Goal: Task Accomplishment & Management: Complete application form

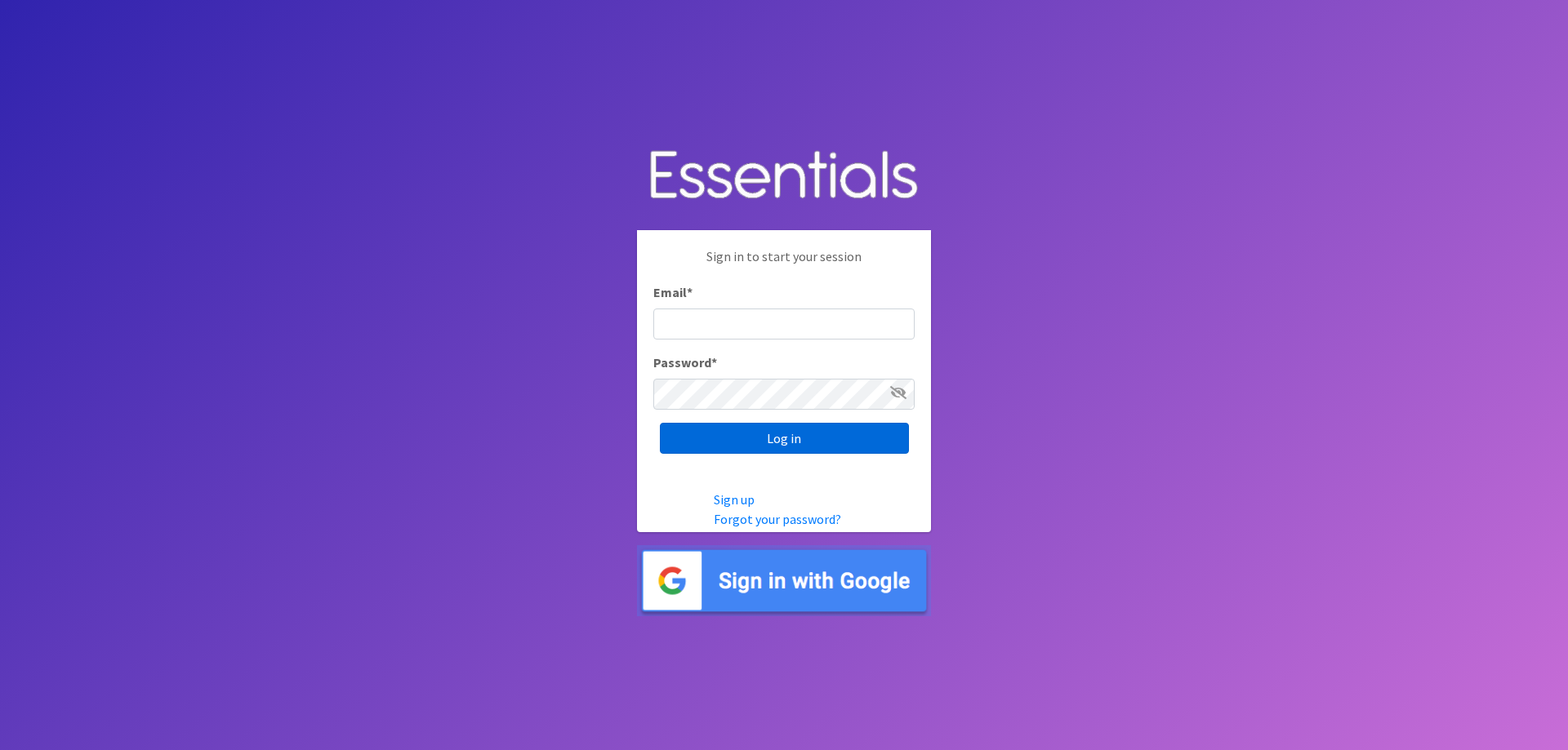
type input "[EMAIL_ADDRESS][DOMAIN_NAME]"
click at [849, 446] on input "Log in" at bounding box center [784, 437] width 249 height 31
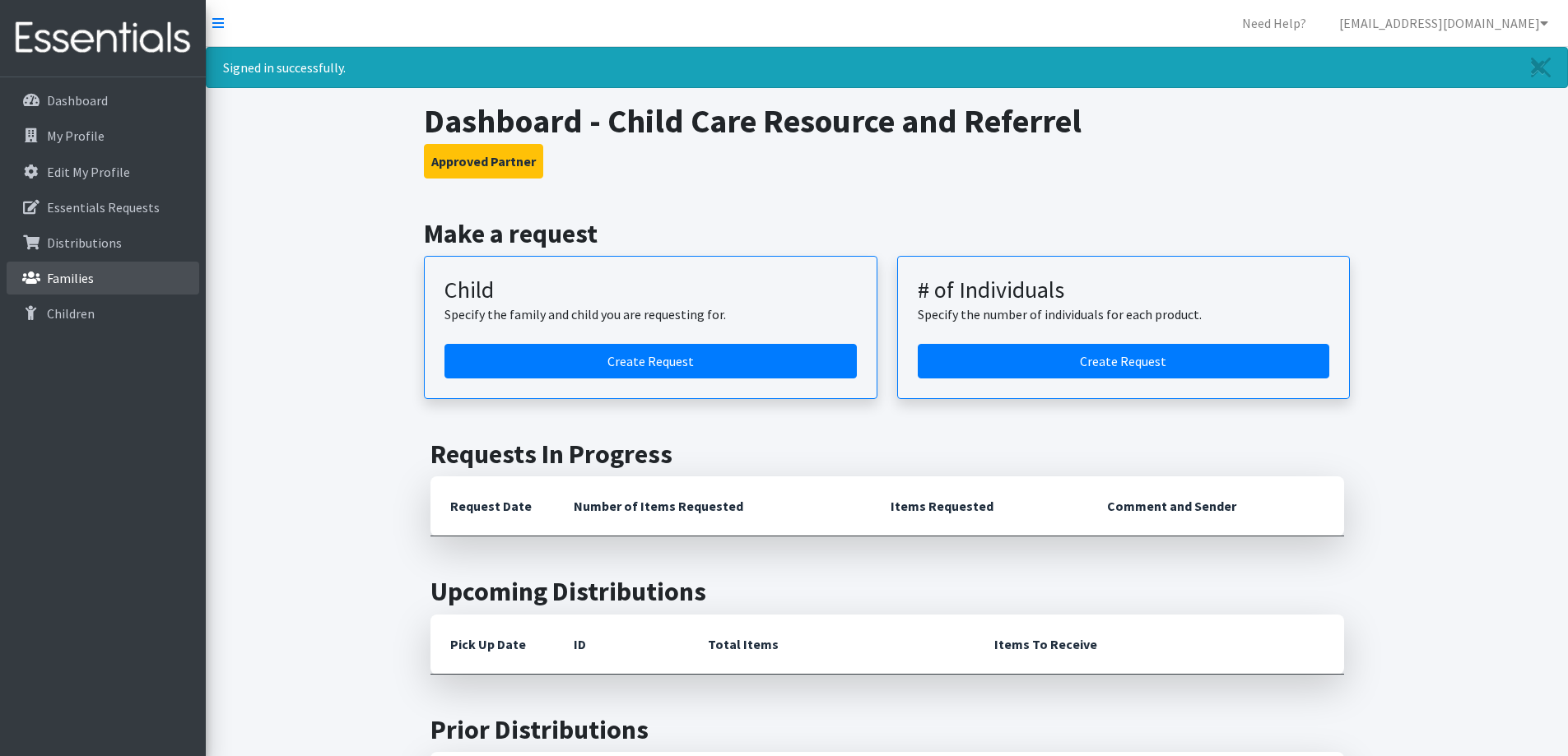
click at [110, 267] on link "Families" at bounding box center [103, 278] width 193 height 33
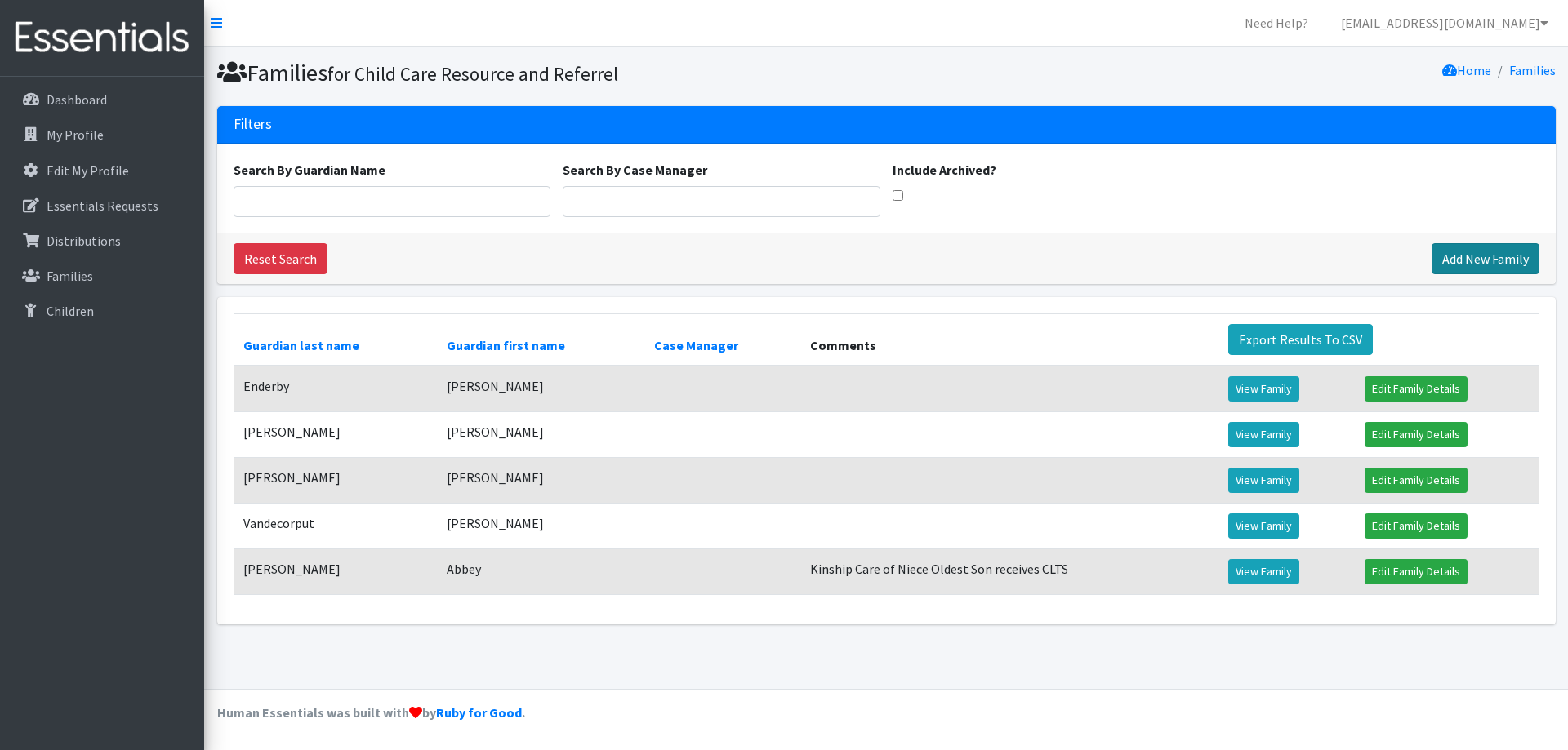
click at [1462, 266] on link "Add New Family" at bounding box center [1485, 258] width 108 height 31
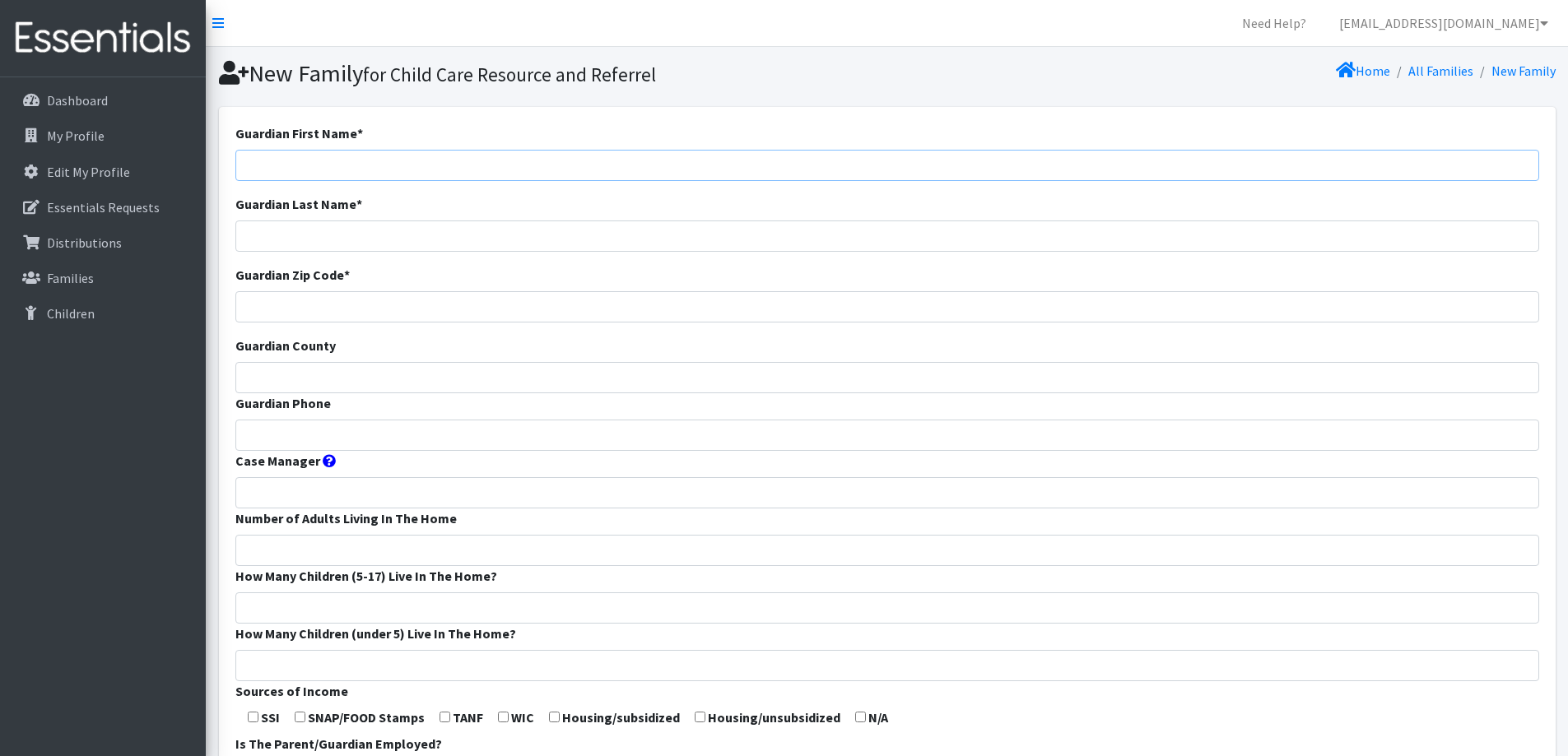
click at [554, 166] on input "Guardian First Name *" at bounding box center [887, 165] width 1304 height 31
type input "Nahidaly"
type input "Scott"
click at [574, 283] on div "Guardian Zip Code *" at bounding box center [887, 293] width 1304 height 58
click at [580, 318] on input "Guardian Zip Code *" at bounding box center [887, 306] width 1304 height 31
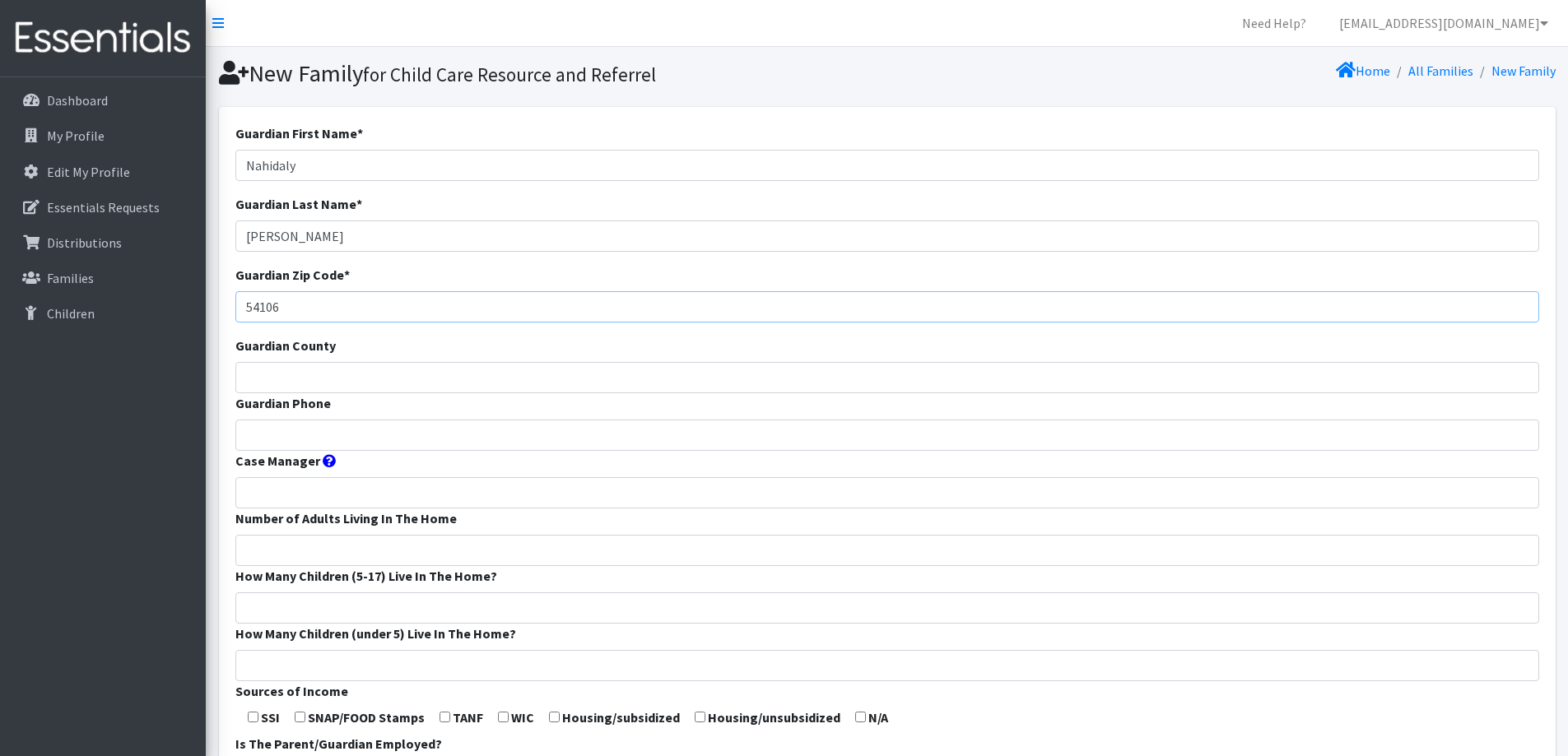
type input "54106"
click at [552, 366] on input "Guardian County" at bounding box center [887, 377] width 1304 height 31
type input "Outagamie"
click at [550, 453] on form "Guardian First Name * Nahidaly Guardian Last Name * Scott Guardian Zip Code * 5…" at bounding box center [887, 611] width 1304 height 975
click at [550, 439] on input "Guardian Phone" at bounding box center [887, 434] width 1304 height 31
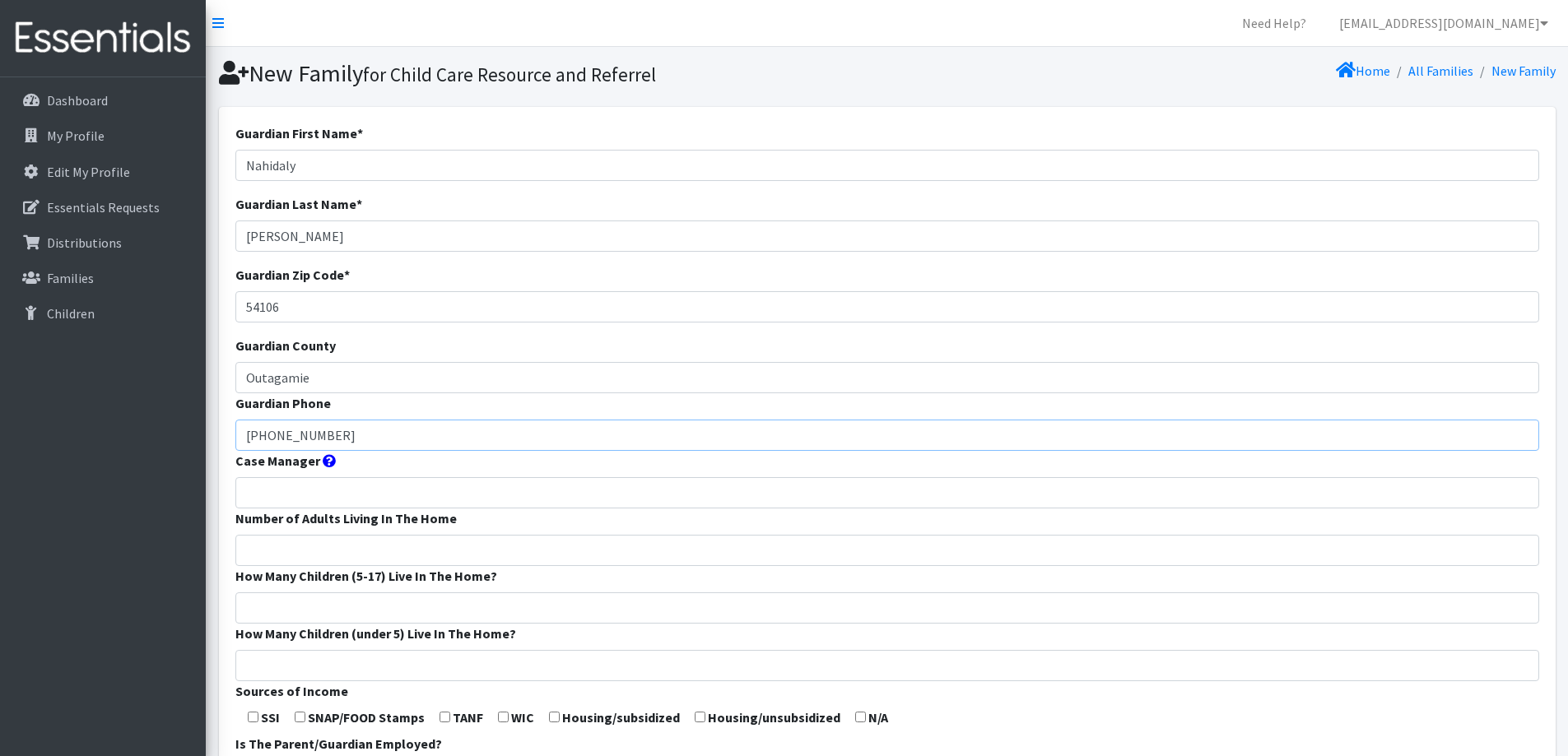
type input "920-264-3836"
click at [566, 534] on input "Number of Adults Living In The Home" at bounding box center [887, 549] width 1304 height 31
type input "2"
click at [525, 596] on input "How Many Children (5-17) Live In The Home?" at bounding box center [887, 607] width 1304 height 31
type input "0"
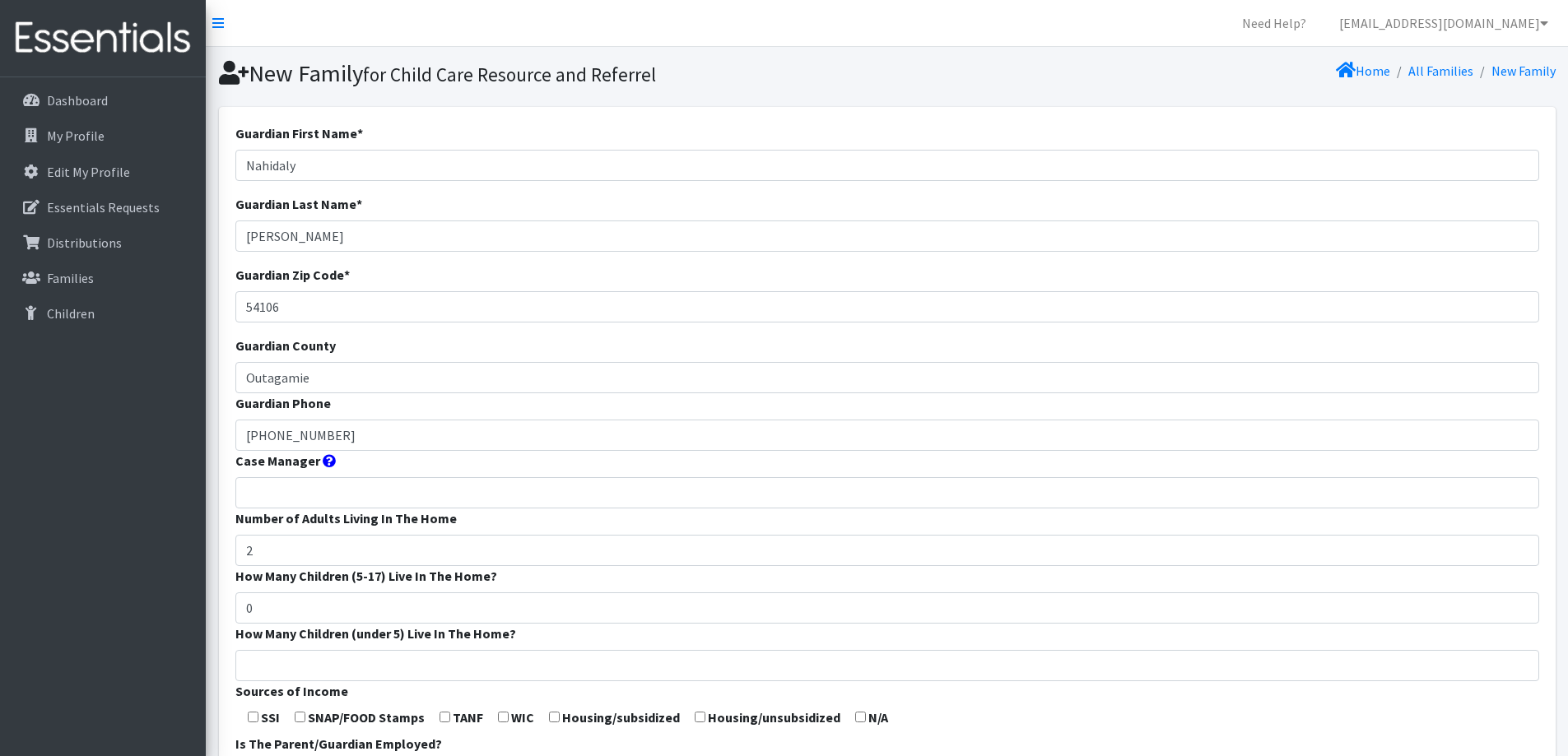
click at [517, 647] on form "Guardian First Name * Nahidaly Guardian Last Name * Scott Guardian Zip Code * 5…" at bounding box center [887, 611] width 1304 height 975
click at [515, 662] on input "How Many Children (under 5) Live In The Home?" at bounding box center [887, 665] width 1304 height 31
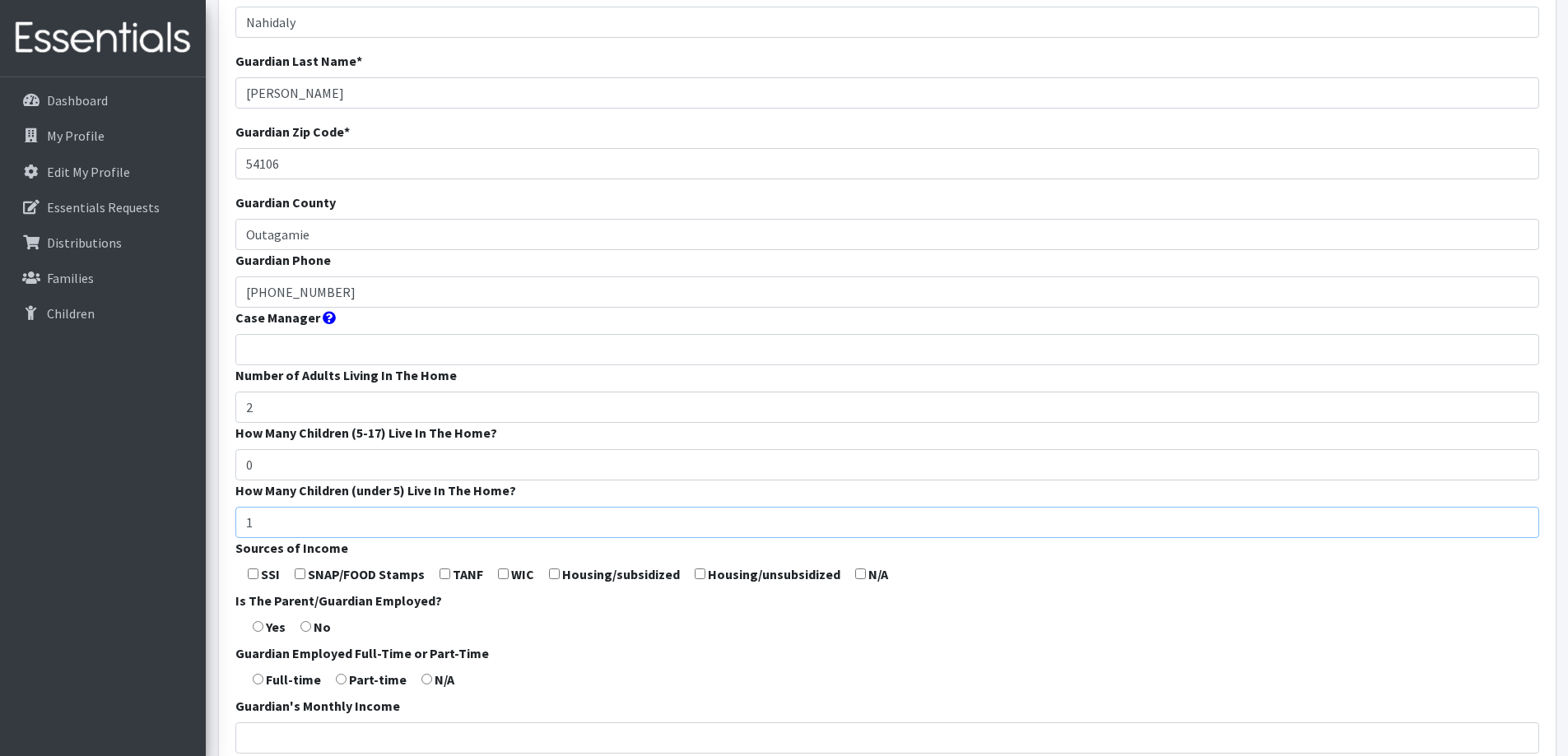
scroll to position [164, 0]
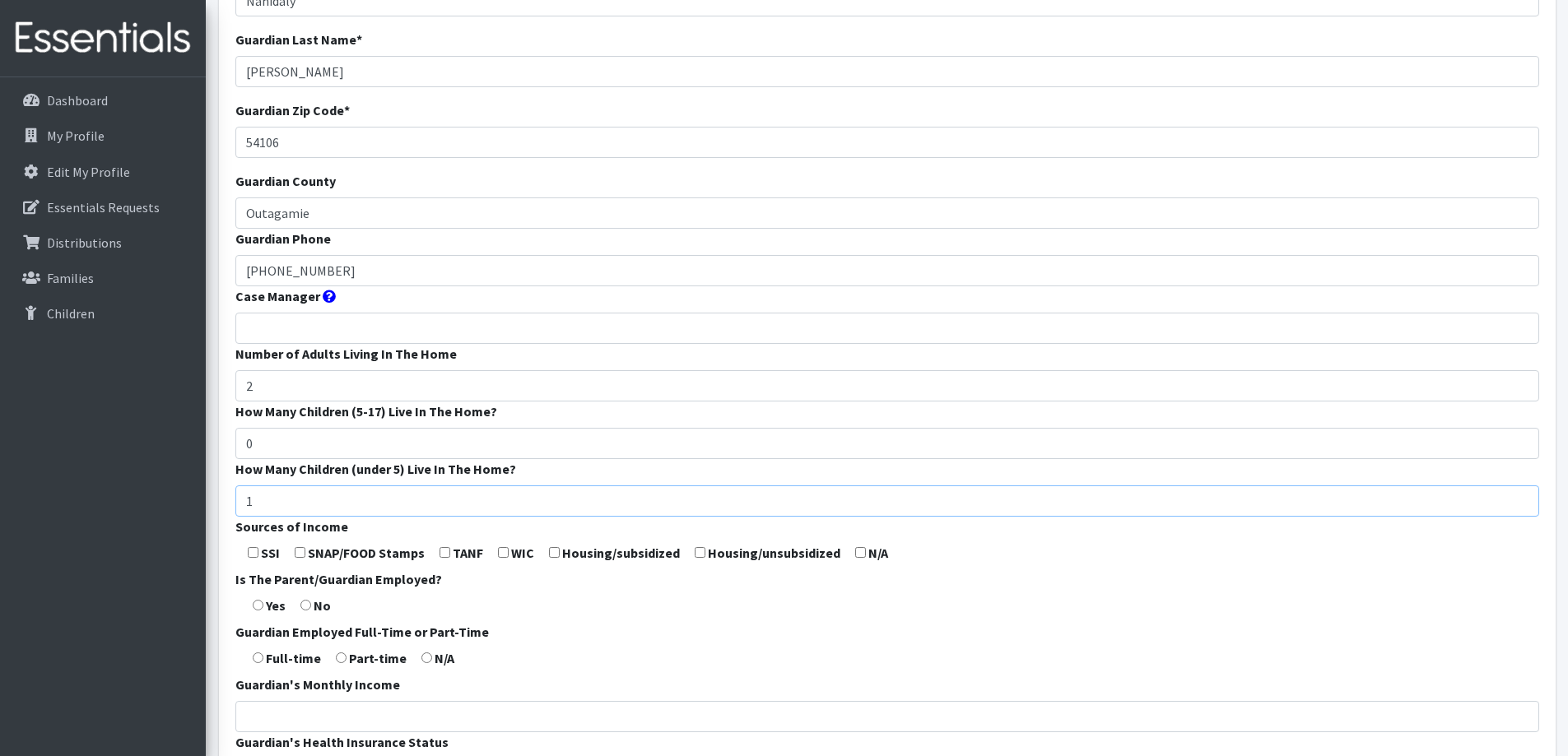
type input "1"
click at [506, 550] on input "checkbox" at bounding box center [503, 552] width 11 height 11
checkbox input "true"
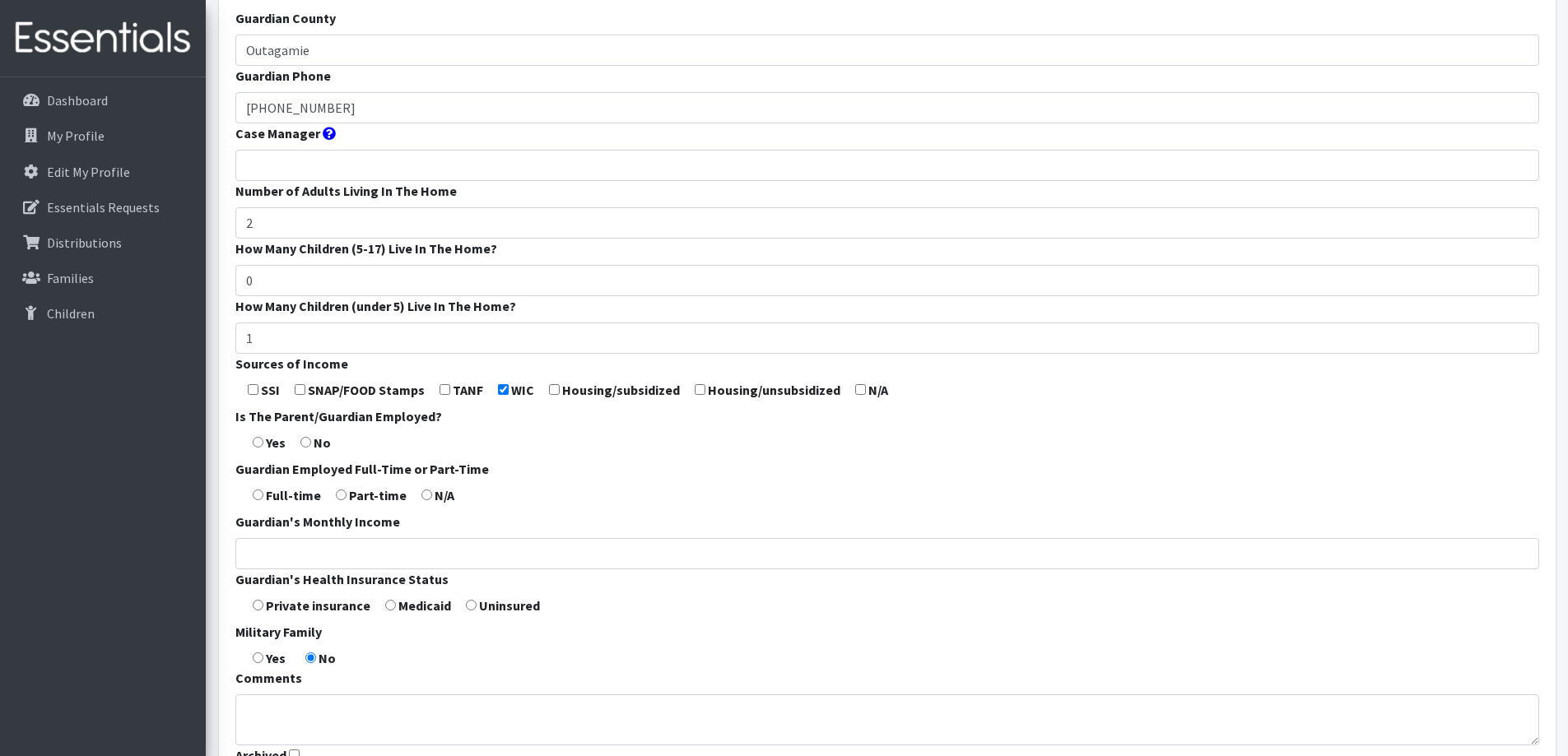
scroll to position [329, 0]
click at [259, 438] on input "radio" at bounding box center [258, 440] width 11 height 11
radio input "true"
click at [342, 491] on input "radio" at bounding box center [341, 493] width 11 height 11
radio input "true"
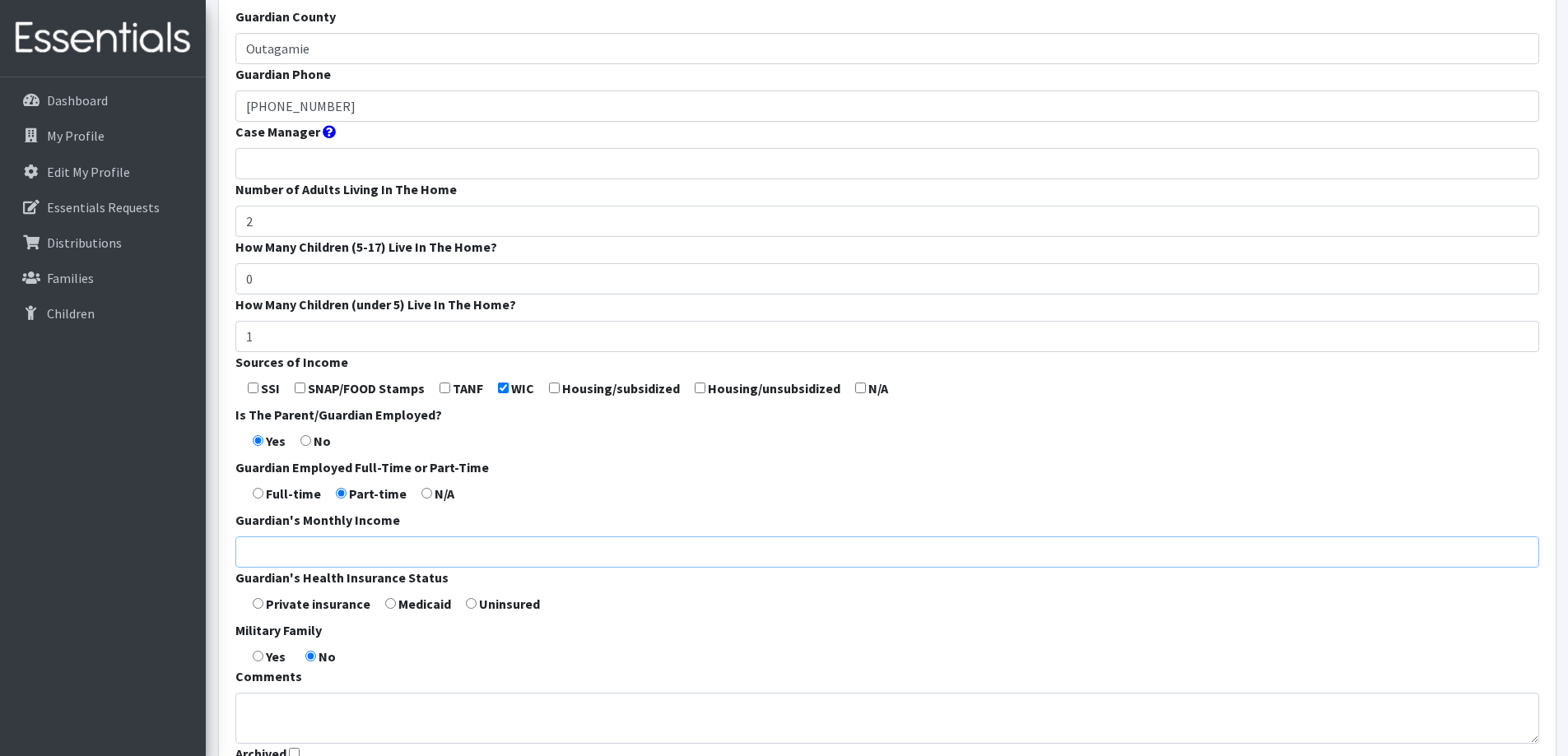
click at [368, 555] on input "Guardian's Monthly Income" at bounding box center [887, 551] width 1304 height 31
type input "2751"
click at [412, 607] on label "Medicaid" at bounding box center [425, 603] width 53 height 20
click at [387, 603] on input "radio" at bounding box center [390, 603] width 11 height 11
radio input "true"
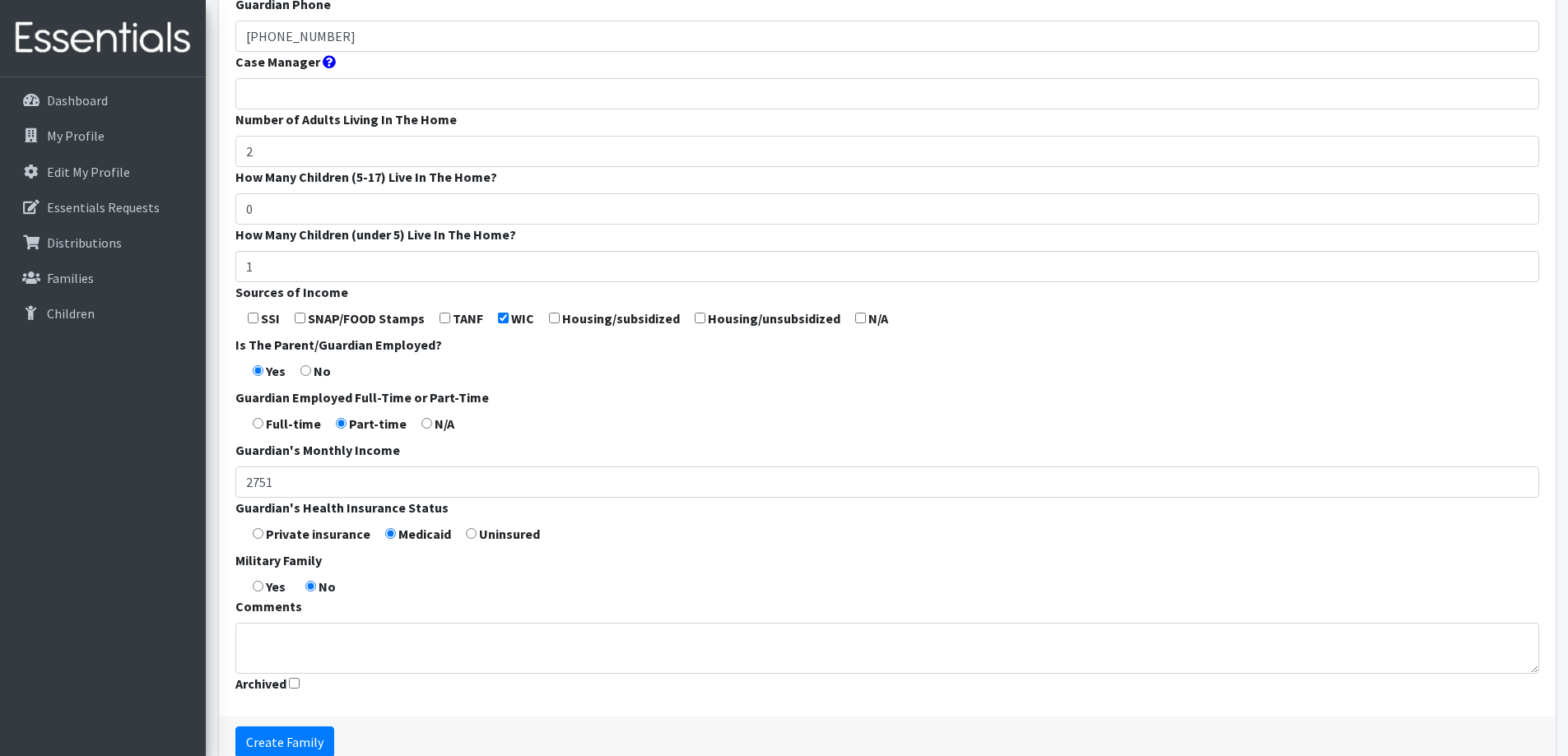
scroll to position [485, 0]
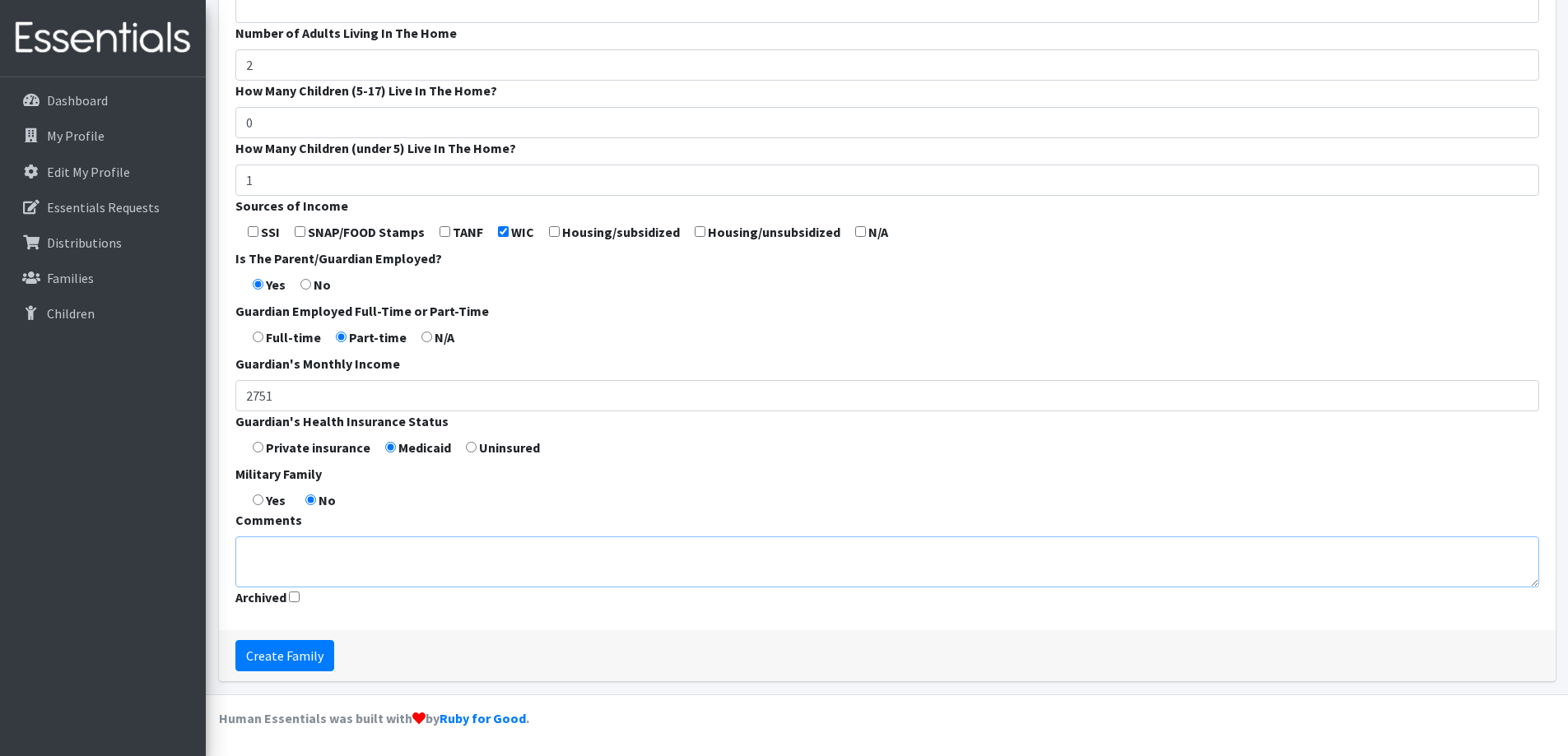
click at [427, 541] on textarea "Comments" at bounding box center [887, 561] width 1304 height 51
type textarea "W"
type textarea "Receives WI Shares"
click at [262, 660] on input "Create Family" at bounding box center [284, 655] width 98 height 31
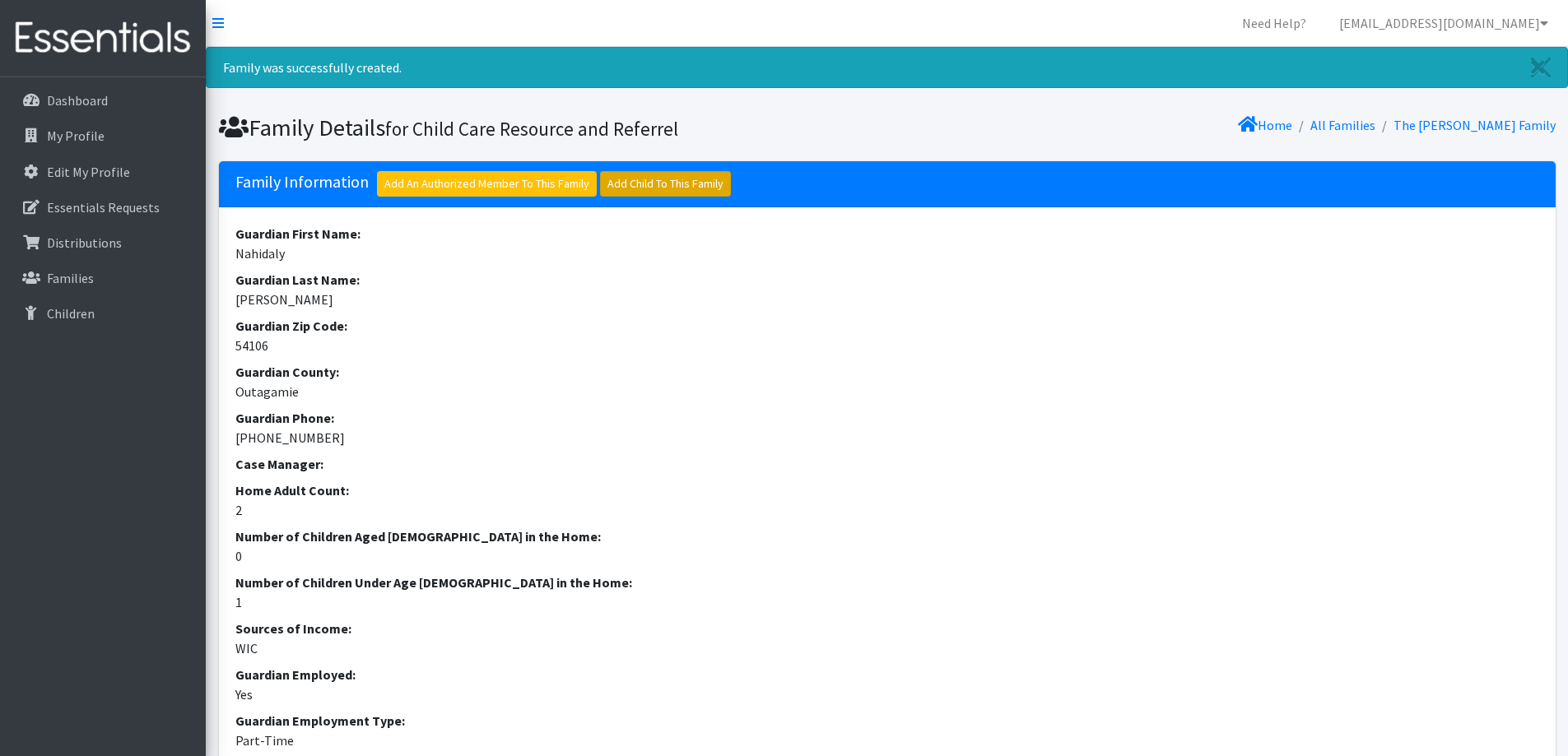
click at [648, 176] on link "Add Child To This Family" at bounding box center [665, 183] width 131 height 26
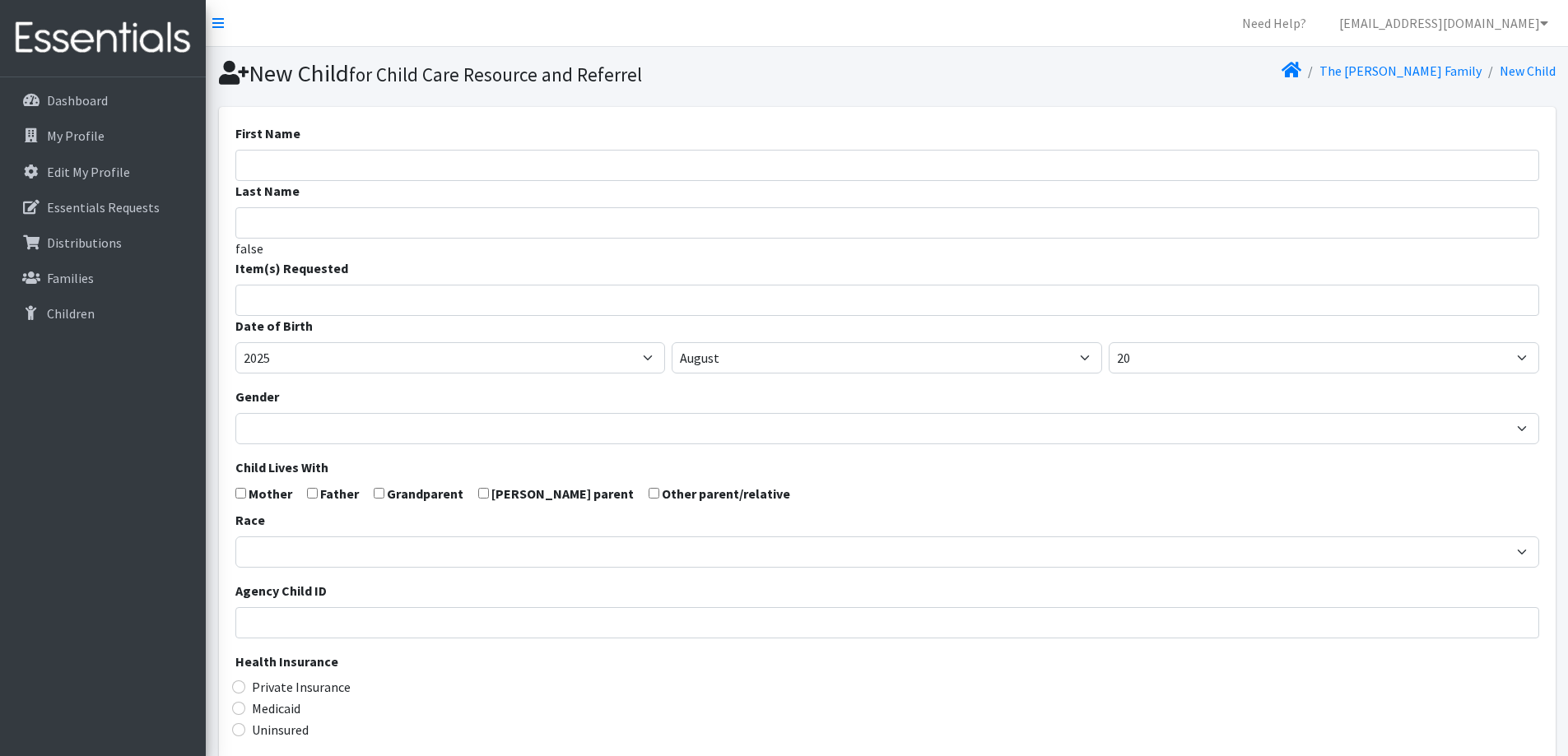
select select
click at [460, 166] on input "First Name" at bounding box center [887, 165] width 1304 height 31
type input "Octavia"
click at [446, 307] on ul at bounding box center [892, 298] width 1313 height 22
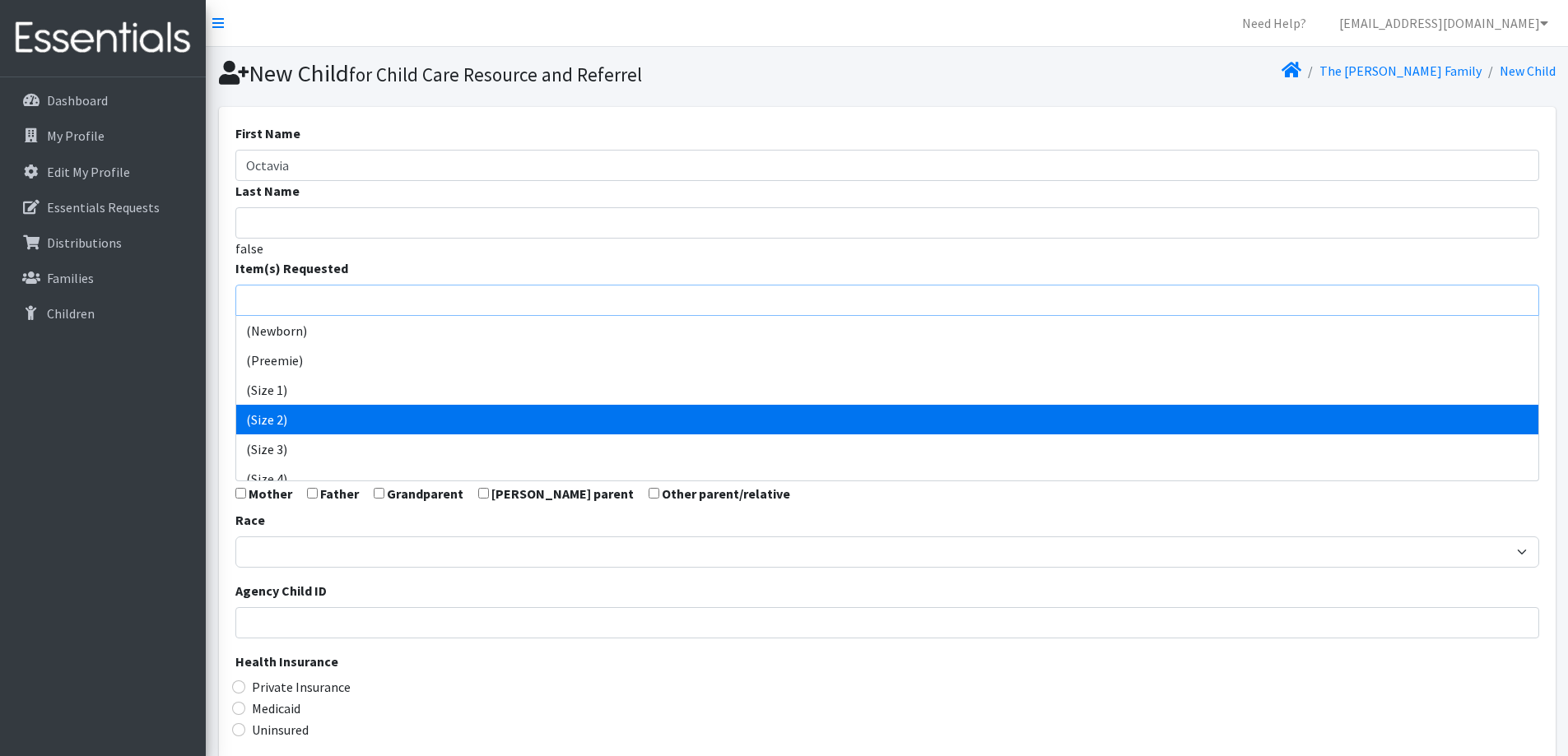
scroll to position [83, 0]
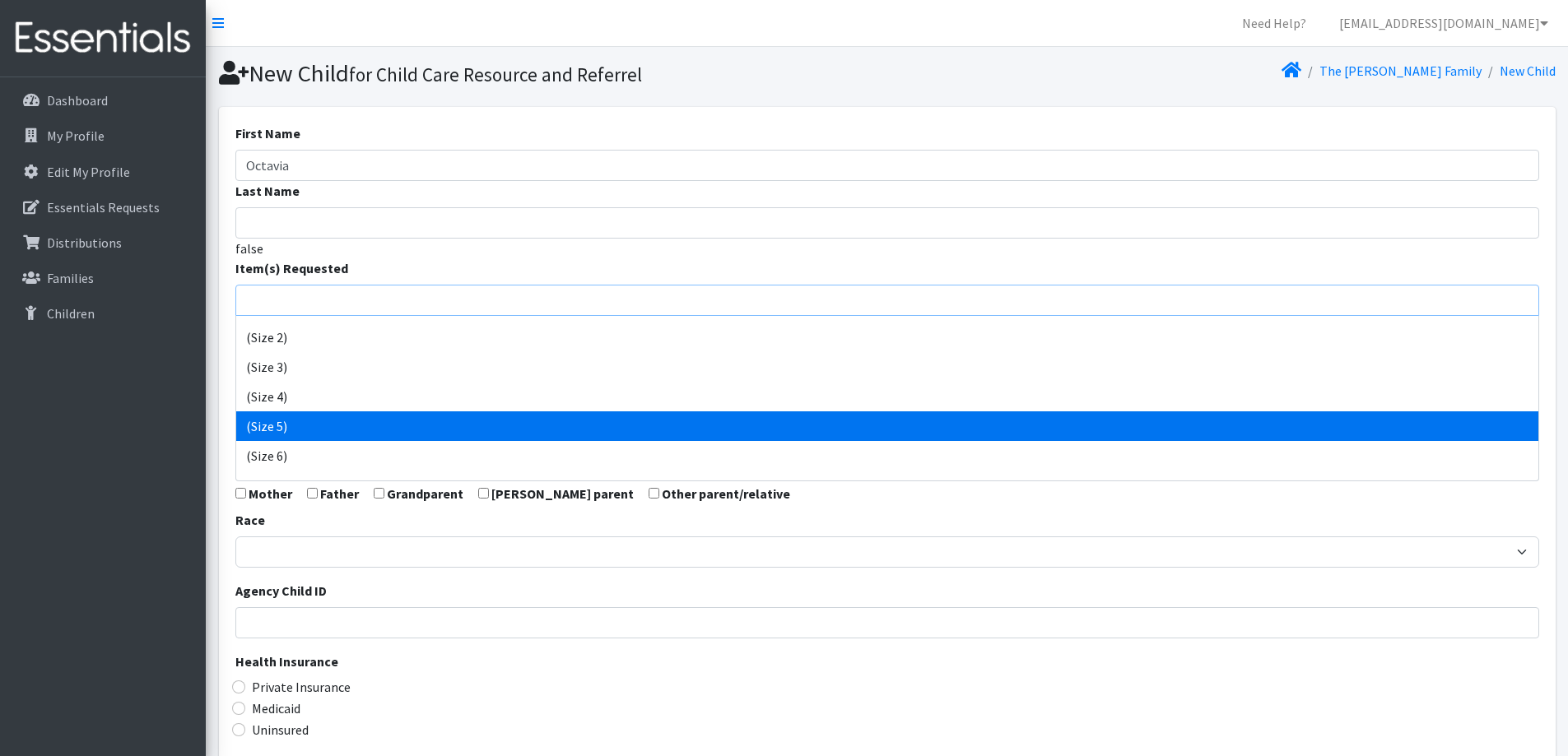
select select "14488"
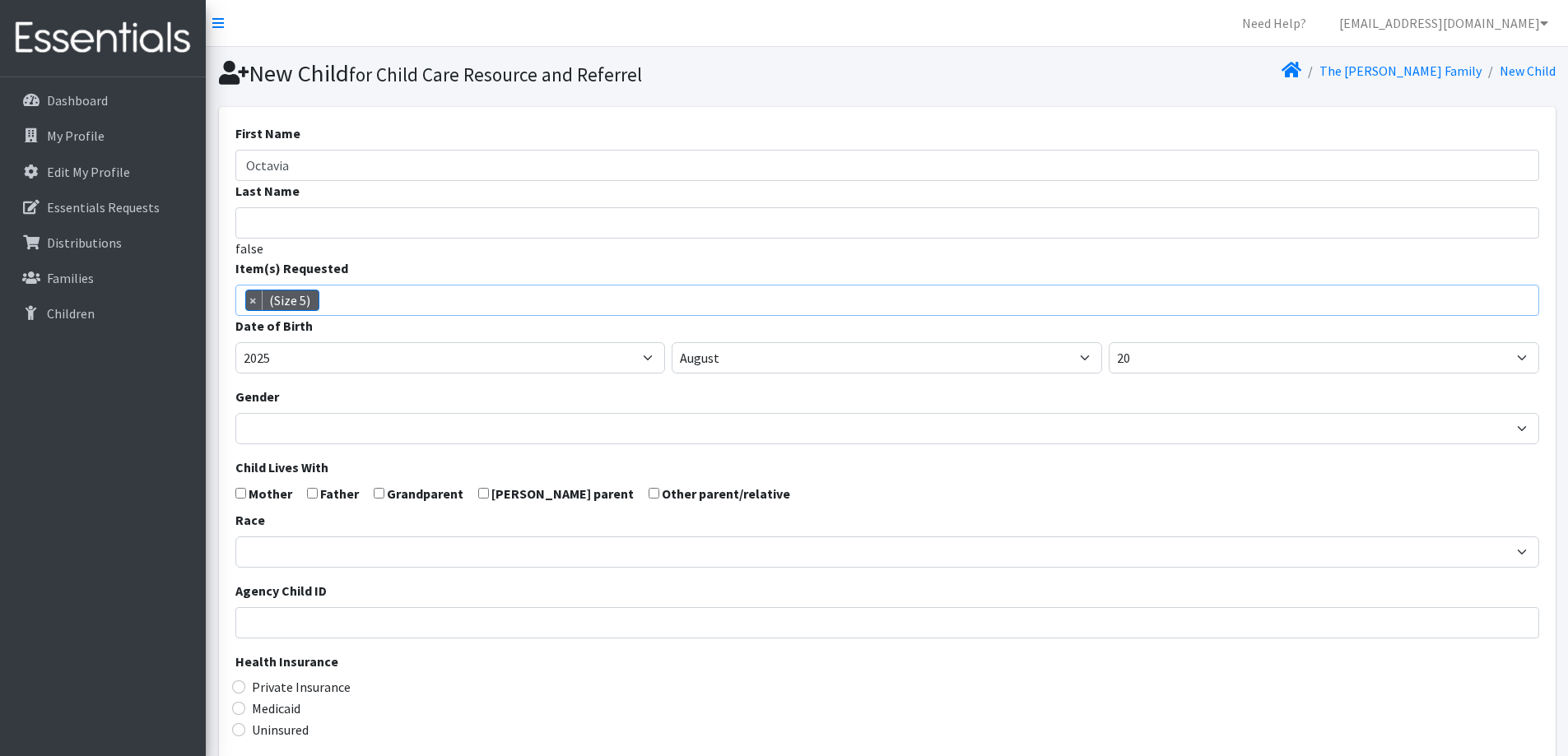
scroll to position [103, 0]
click at [785, 359] on select "January February March April May June July August September October November De…" at bounding box center [887, 357] width 430 height 31
select select "2"
click at [671, 342] on select "January February March April May June July August September October November De…" at bounding box center [887, 357] width 430 height 31
click at [1192, 352] on select "1 2 3 4 5 6 7 8 9 10 11 12 13 14 15 16 17 18 19 20 21 22 23 24 25 26 27 28 29 3…" at bounding box center [1324, 357] width 430 height 31
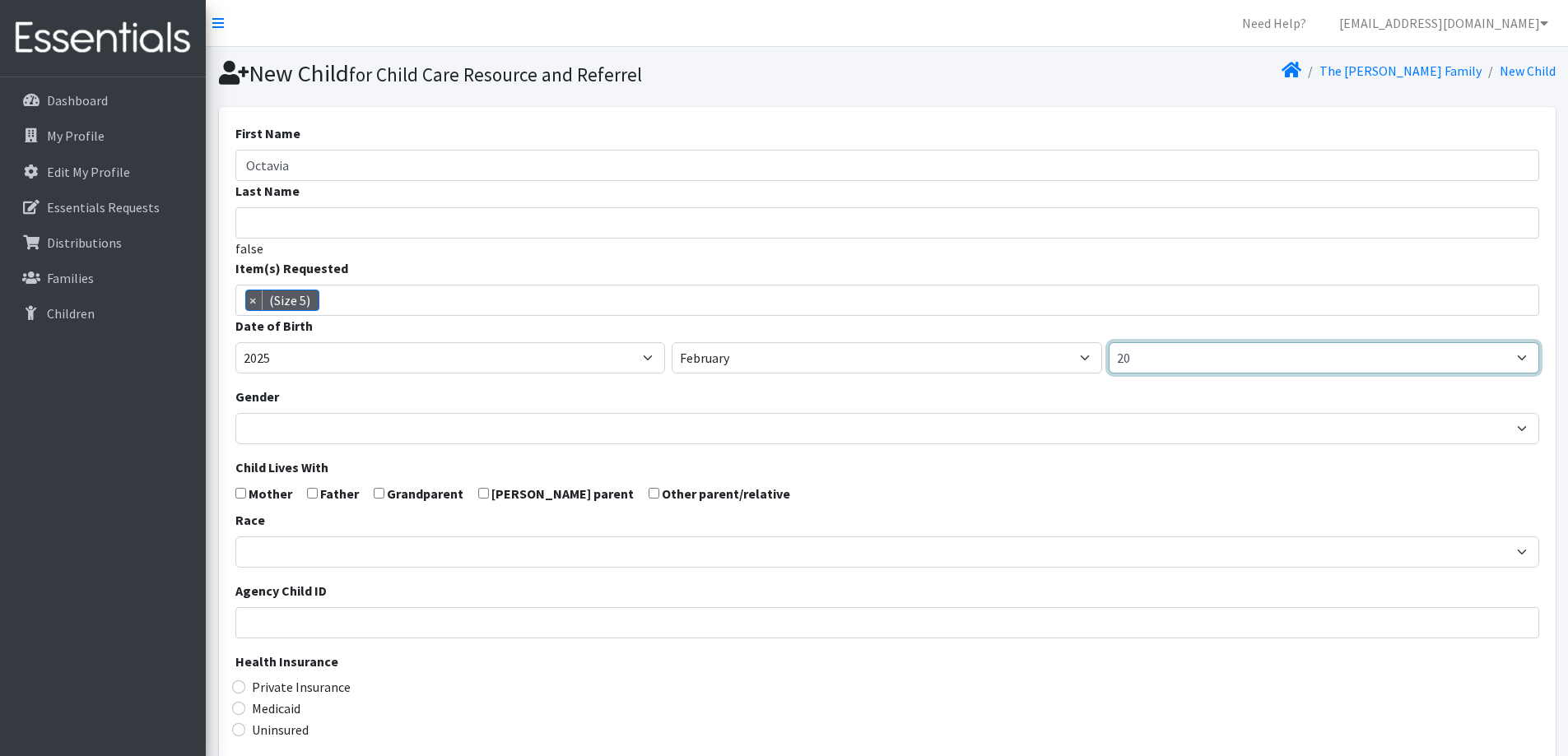
drag, startPoint x: 1179, startPoint y: 360, endPoint x: 1179, endPoint y: 343, distance: 17.0
click at [1179, 360] on select "1 2 3 4 5 6 7 8 9 10 11 12 13 14 15 16 17 18 19 20 21 22 23 24 25 26 27 28 29 3…" at bounding box center [1324, 357] width 430 height 31
select select "22"
click at [1108, 342] on select "1 2 3 4 5 6 7 8 9 10 11 12 13 14 15 16 17 18 19 20 21 22 23 24 25 26 27 28 29 3…" at bounding box center [1324, 357] width 430 height 31
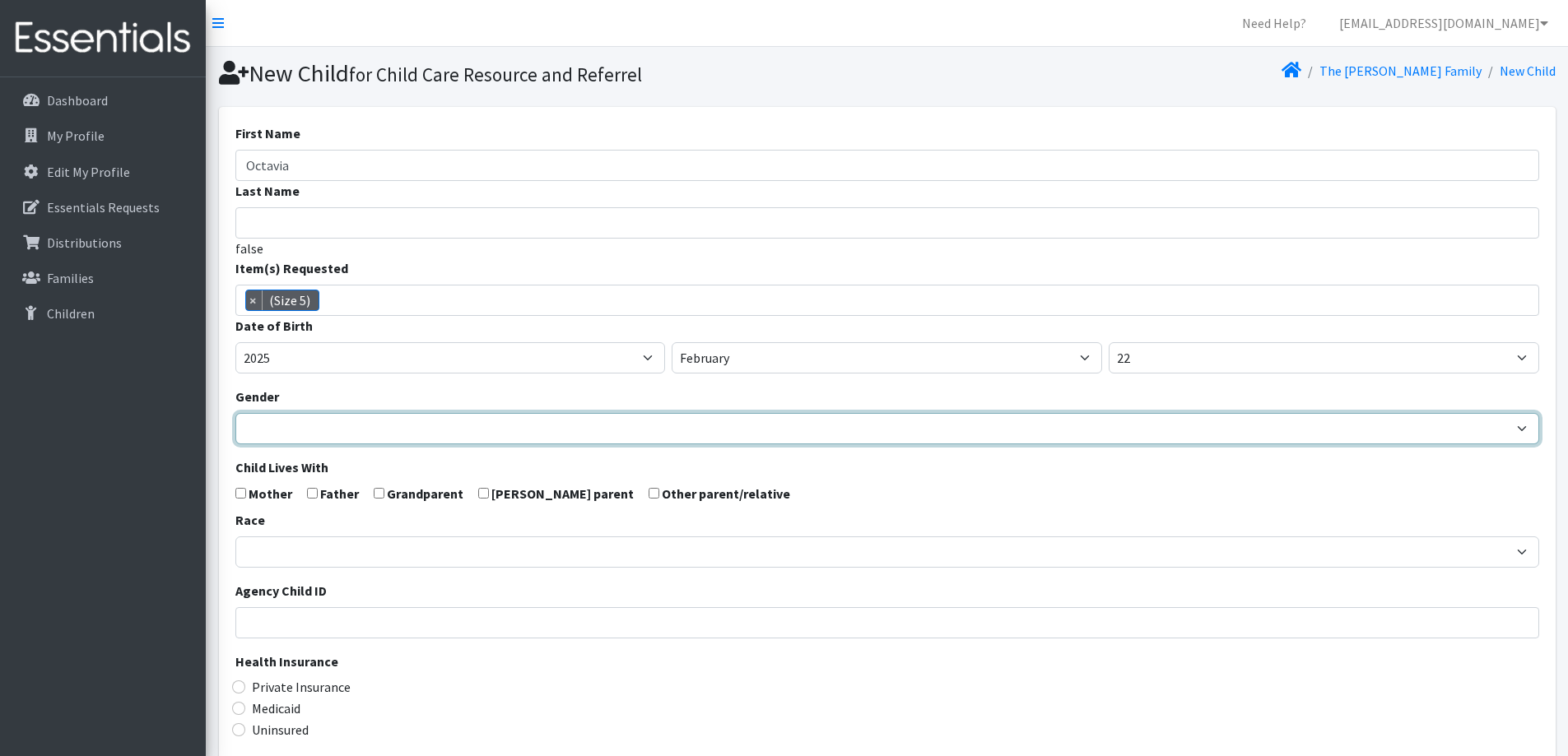
click at [376, 421] on select "Male Female" at bounding box center [887, 428] width 1304 height 31
select select "Female"
click at [235, 413] on select "Male Female" at bounding box center [887, 428] width 1304 height 31
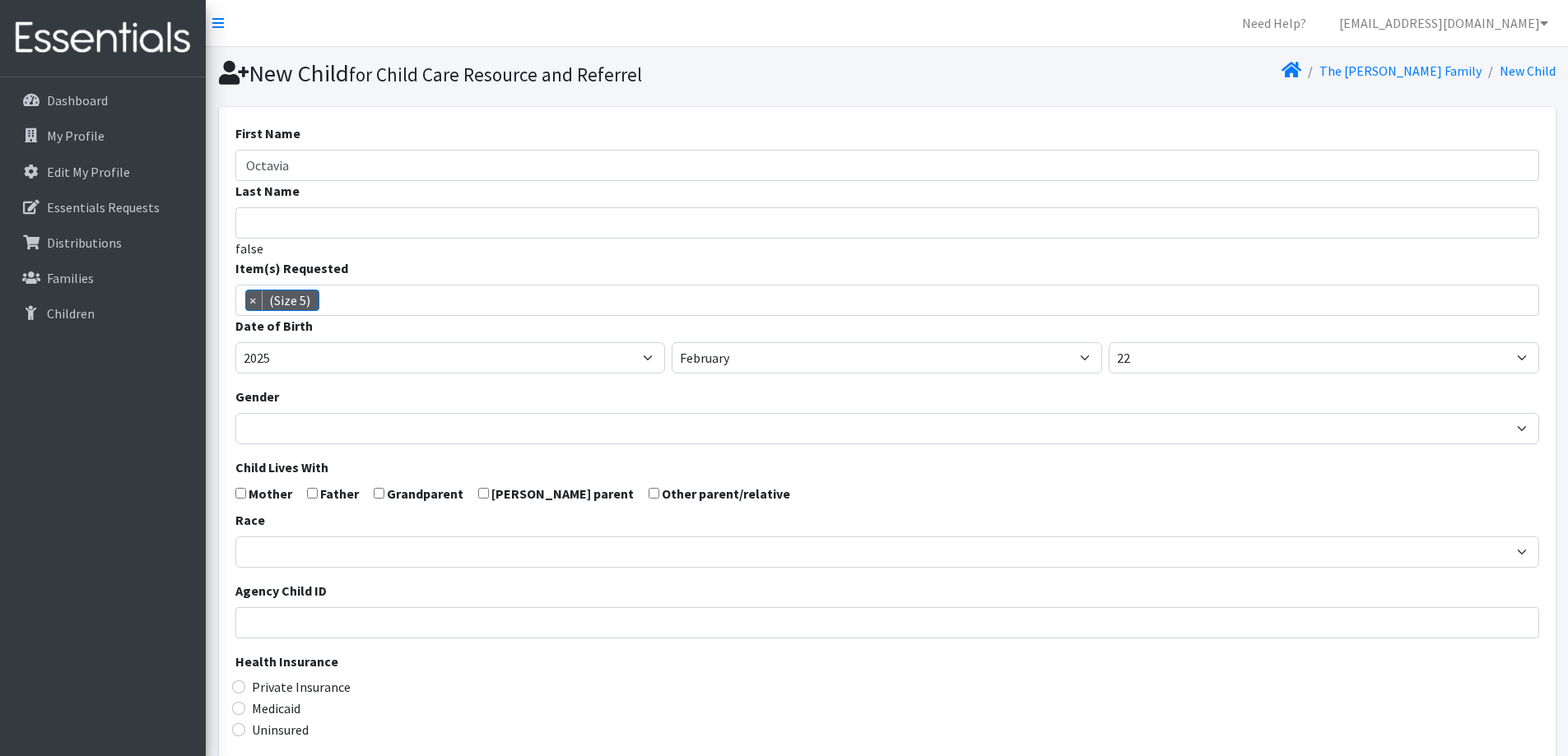
click at [249, 489] on label "Mother" at bounding box center [270, 493] width 43 height 20
click at [312, 492] on input "checkbox" at bounding box center [312, 493] width 11 height 11
checkbox input "true"
click at [237, 491] on input "checkbox" at bounding box center [240, 493] width 11 height 11
checkbox input "true"
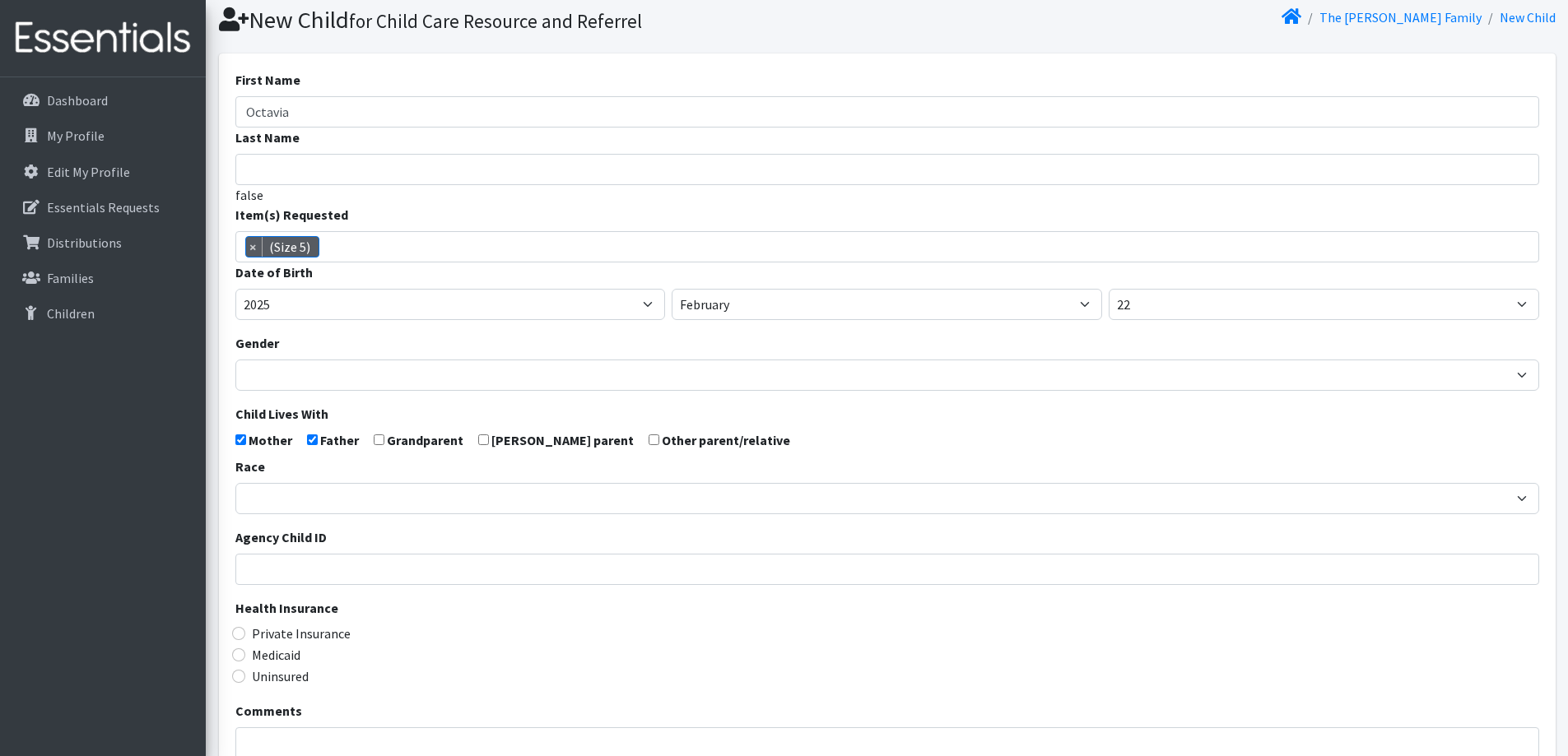
scroll to position [83, 0]
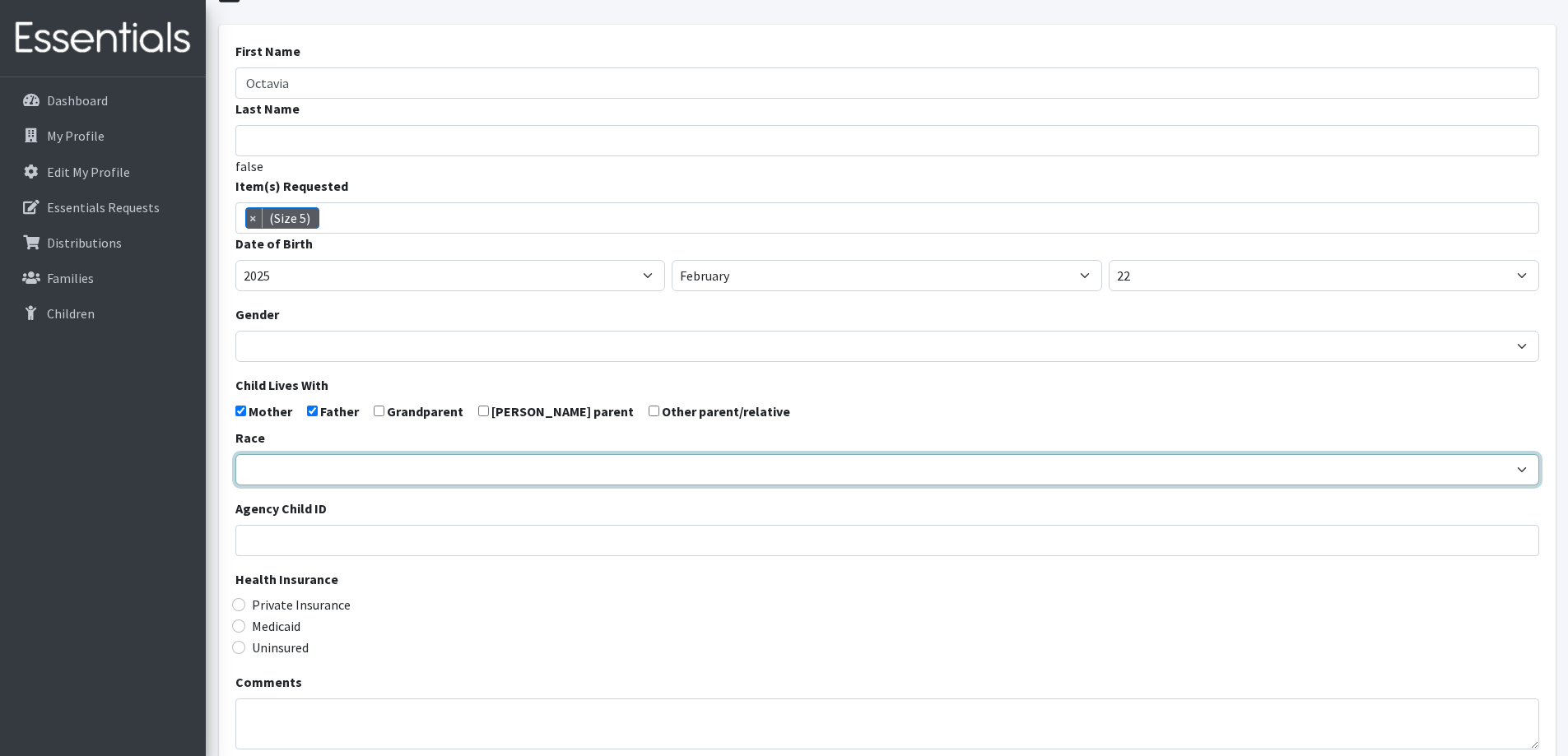
click at [411, 463] on select "African American Caucasian Hispanic Asian American Indian Pacific Islander Mult…" at bounding box center [887, 469] width 1304 height 31
select select "Hispanic"
click at [235, 454] on select "African American Caucasian Hispanic Asian American Indian Pacific Islander Mult…" at bounding box center [887, 469] width 1304 height 31
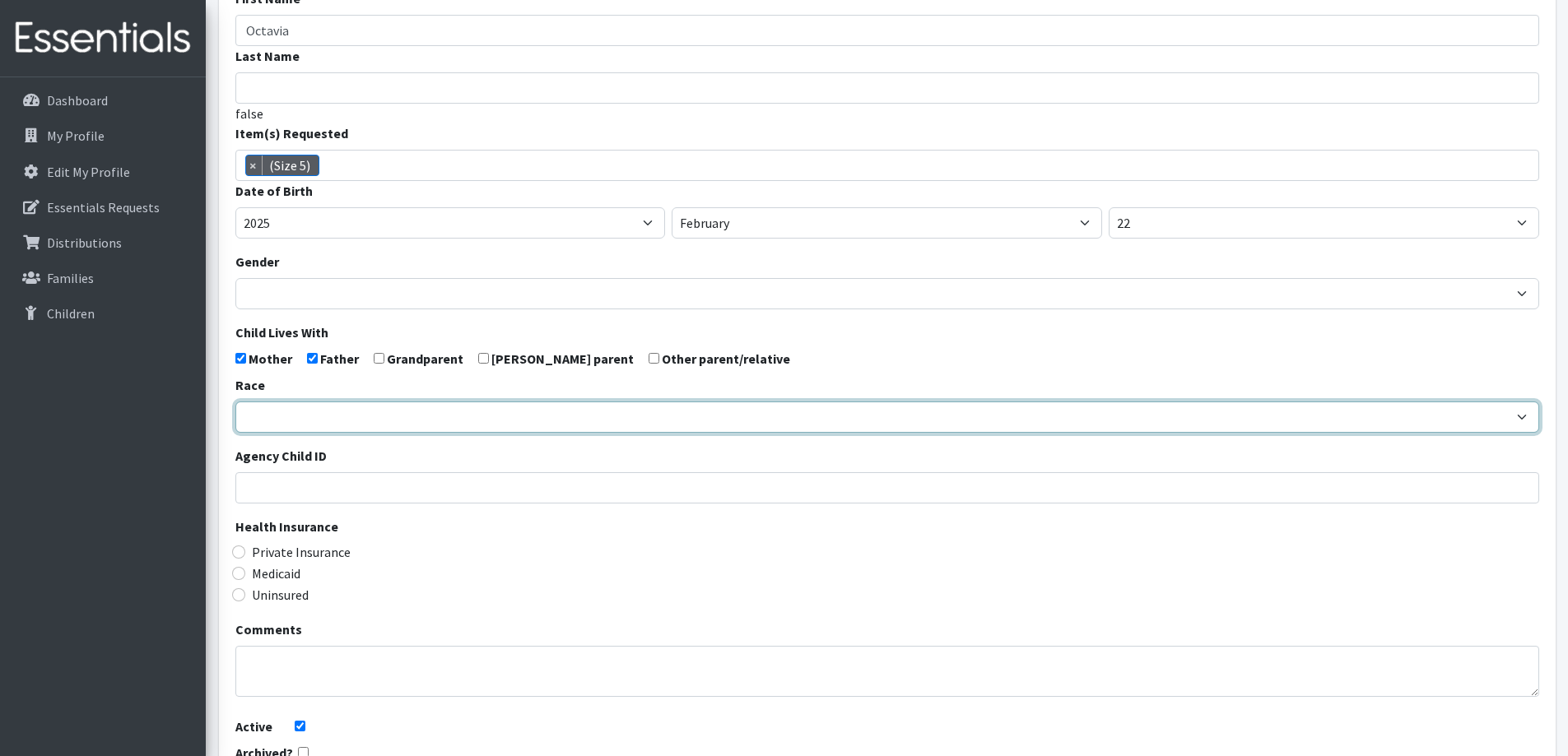
scroll to position [164, 0]
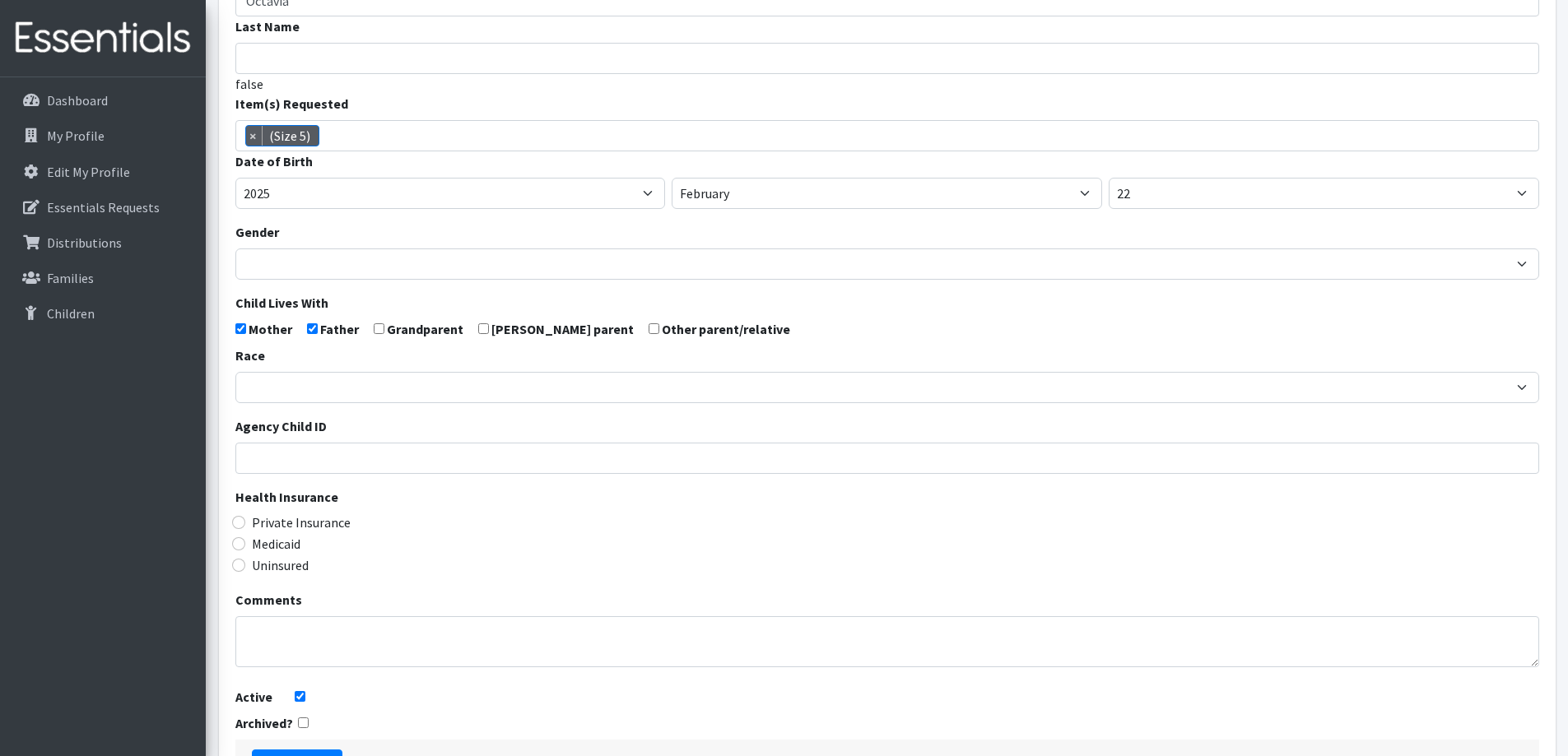
click at [294, 543] on label "Medicaid" at bounding box center [276, 543] width 48 height 20
click at [245, 543] on input "Medicaid" at bounding box center [239, 543] width 13 height 13
radio input "true"
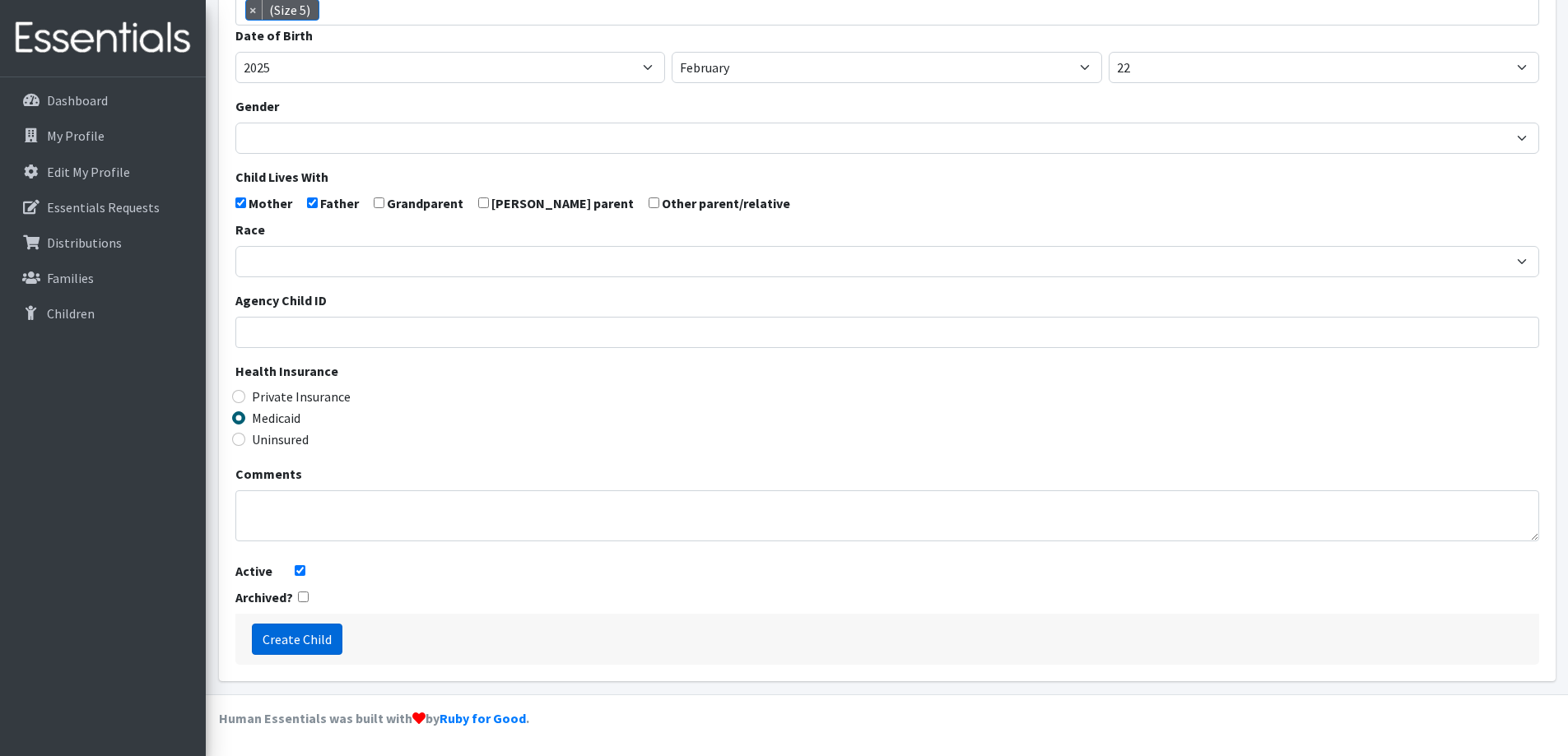
click at [310, 631] on input "Create Child" at bounding box center [297, 638] width 91 height 31
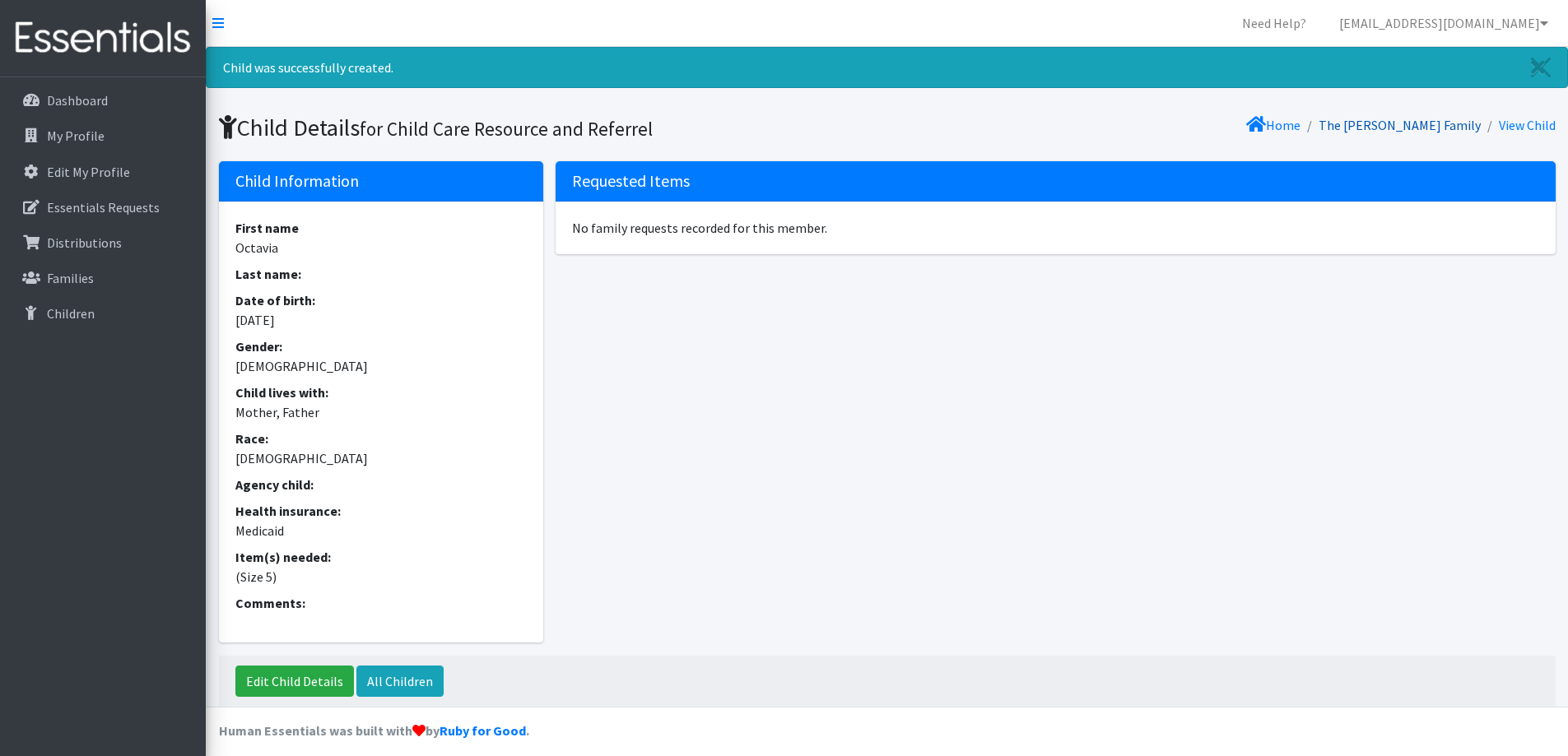
click at [1444, 121] on link "The [PERSON_NAME] Family" at bounding box center [1400, 125] width 162 height 17
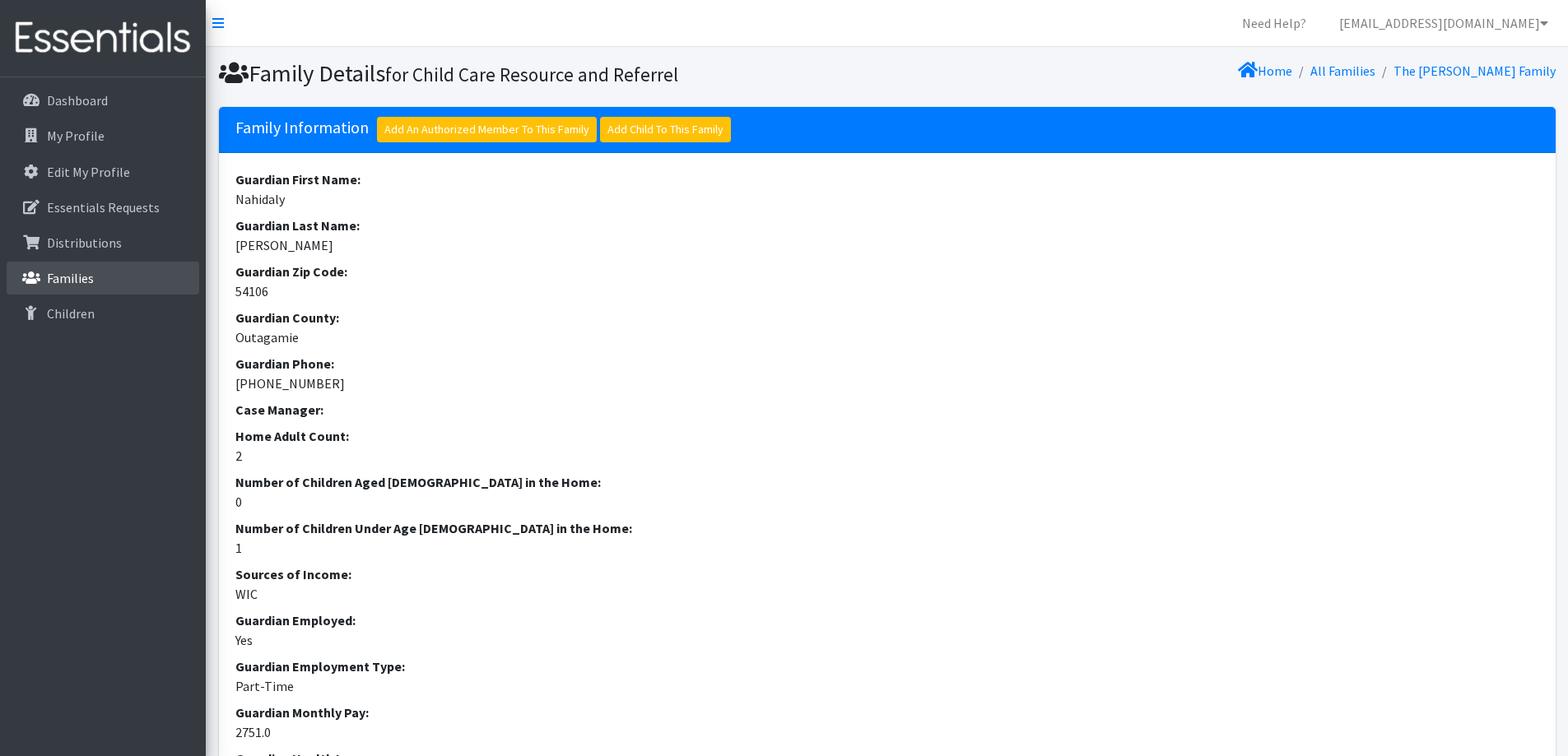
click at [118, 285] on link "Families" at bounding box center [103, 278] width 193 height 33
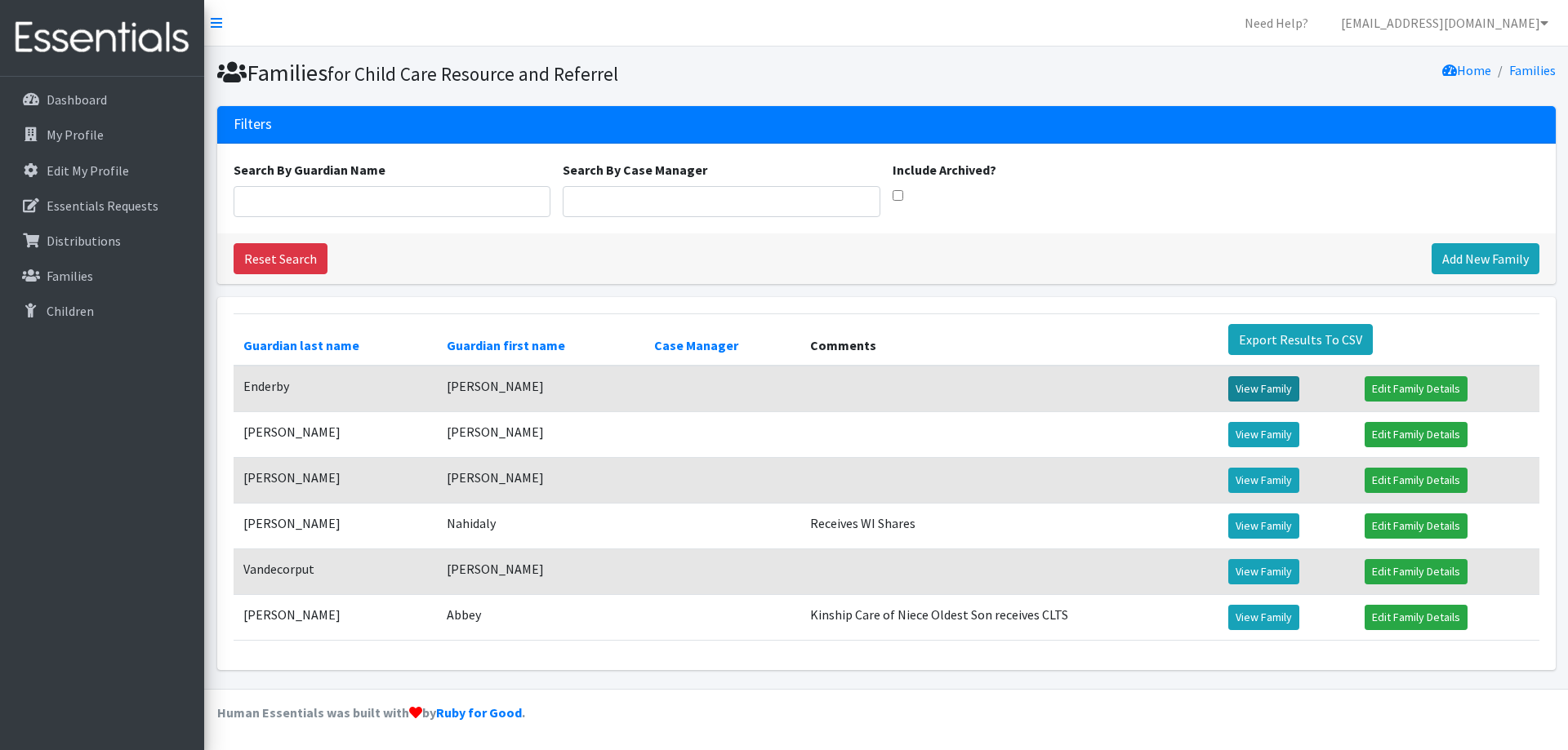
click at [1234, 378] on link "View Family" at bounding box center [1264, 389] width 71 height 26
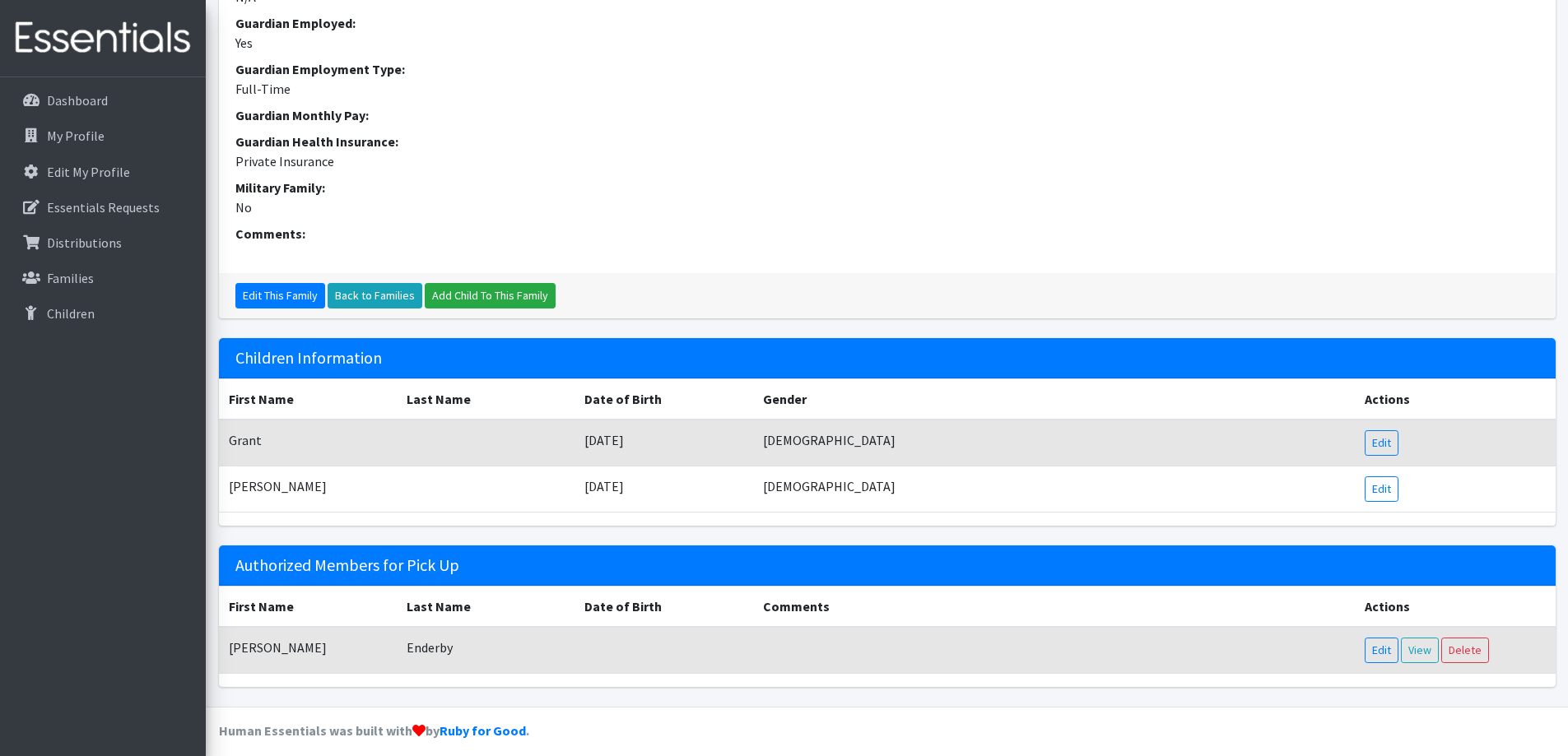
scroll to position [609, 0]
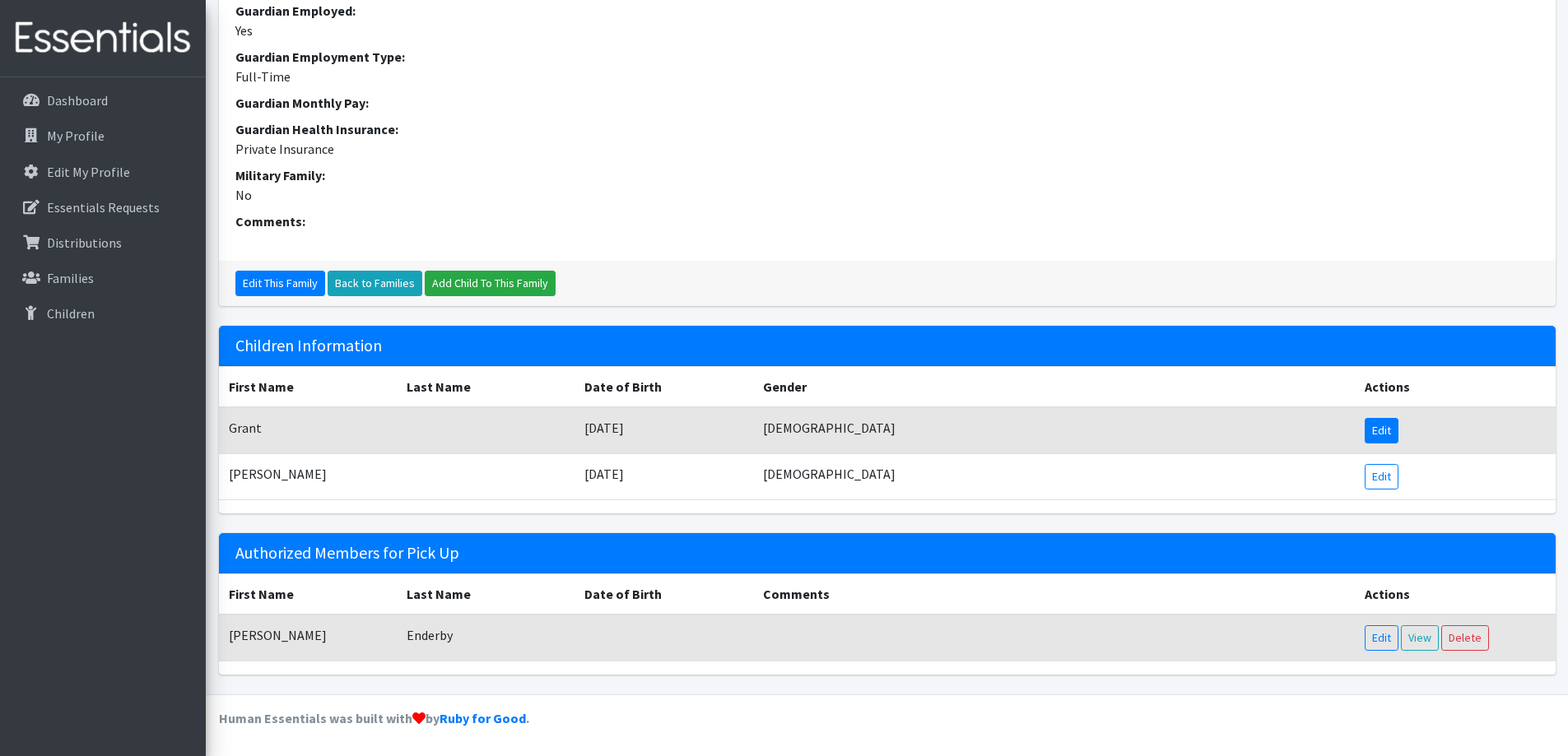
click at [1388, 430] on link "Edit" at bounding box center [1381, 430] width 33 height 26
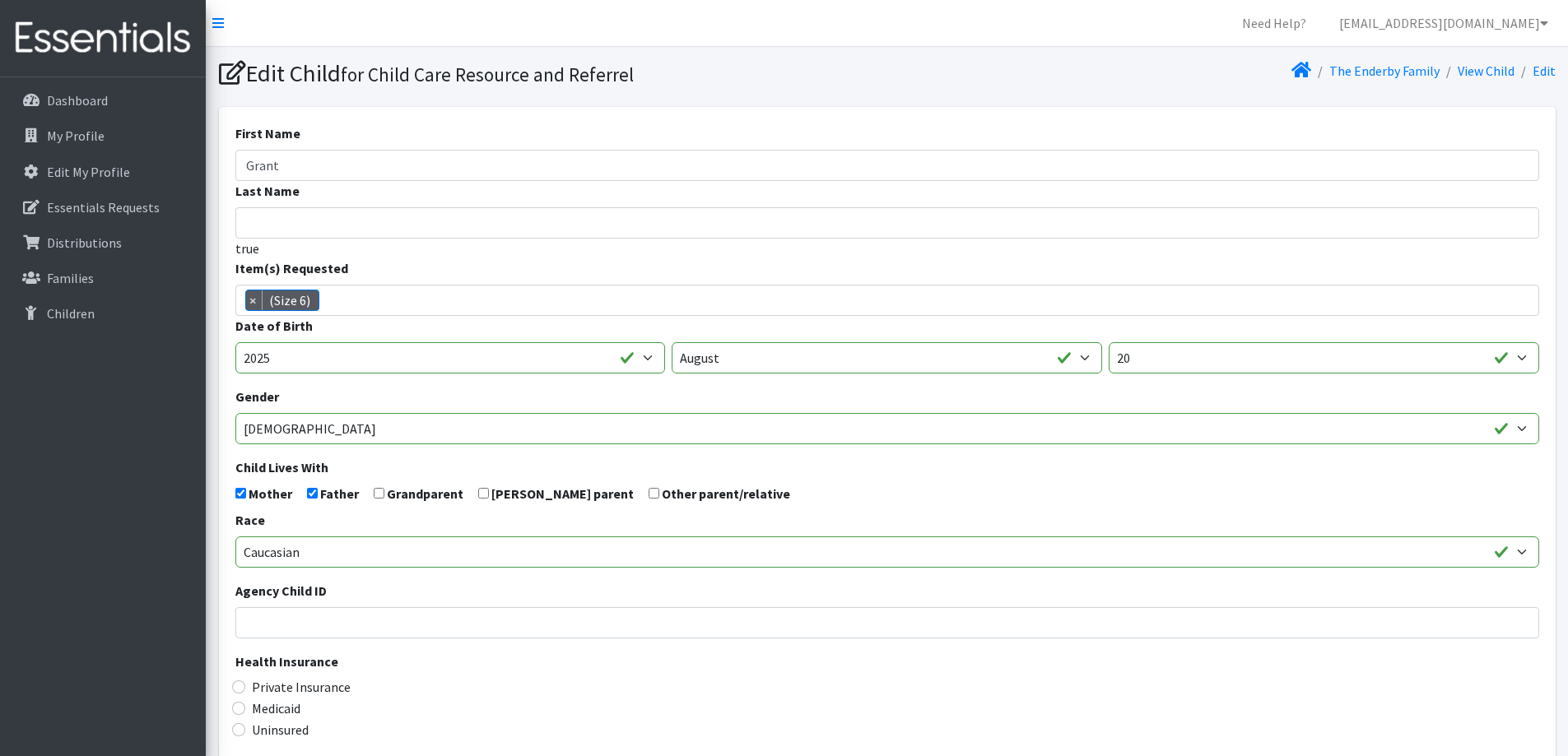
scroll to position [64, 0]
click at [336, 307] on span "× (Size 6)" at bounding box center [887, 299] width 1304 height 31
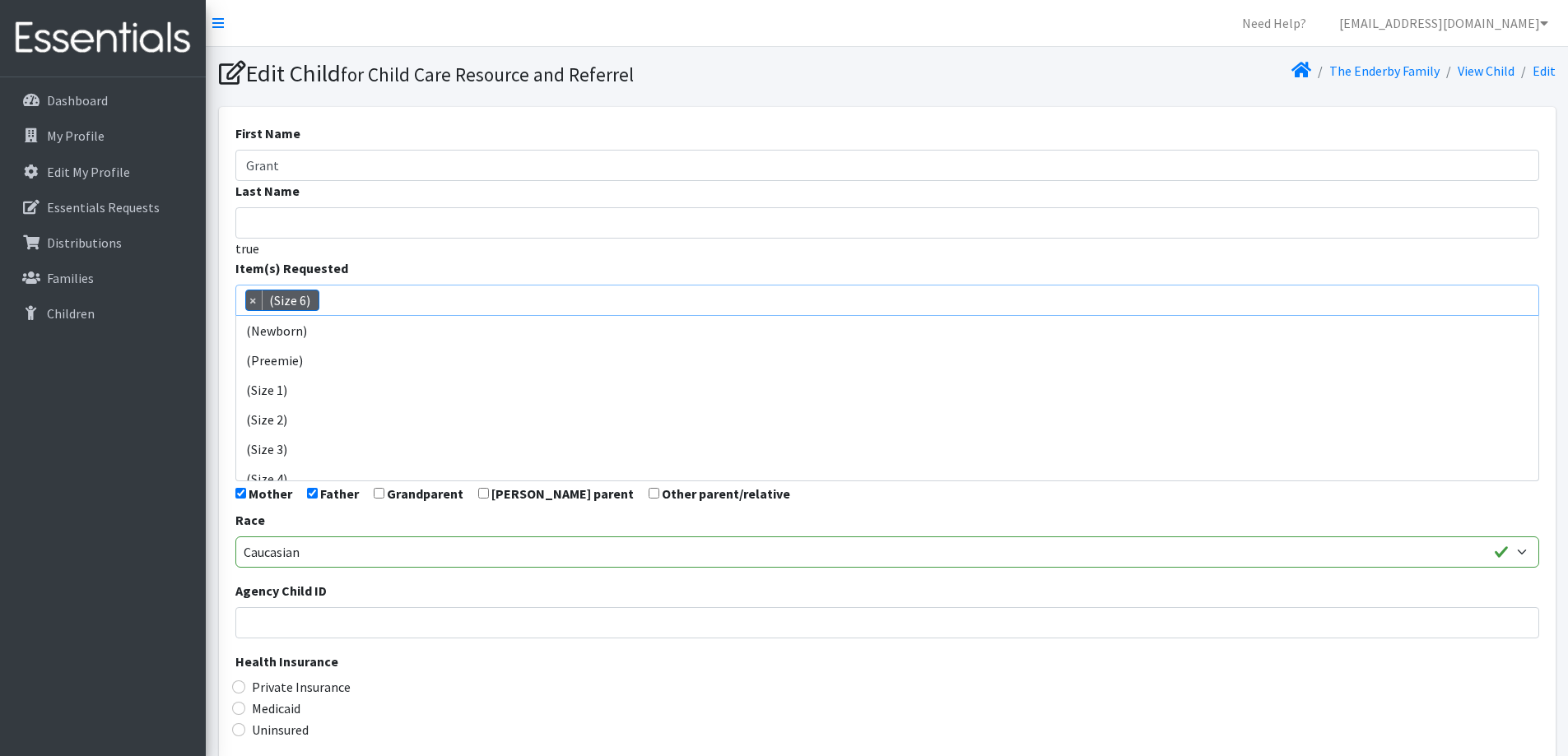
scroll to position [148, 0]
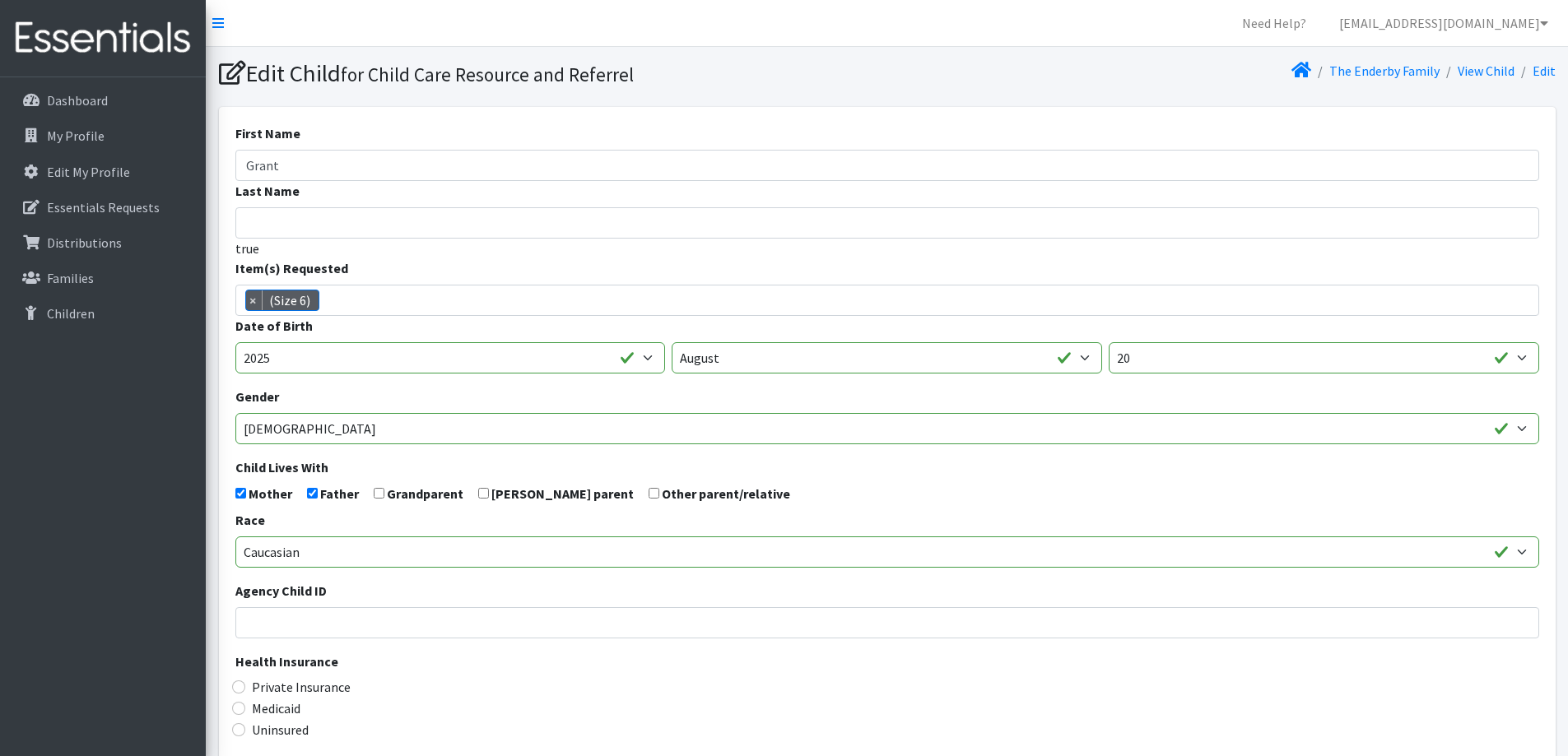
click at [82, 403] on div "Dashboard My Profile Edit My Profile Essentials Requests Distributions Families…" at bounding box center [103, 432] width 206 height 709
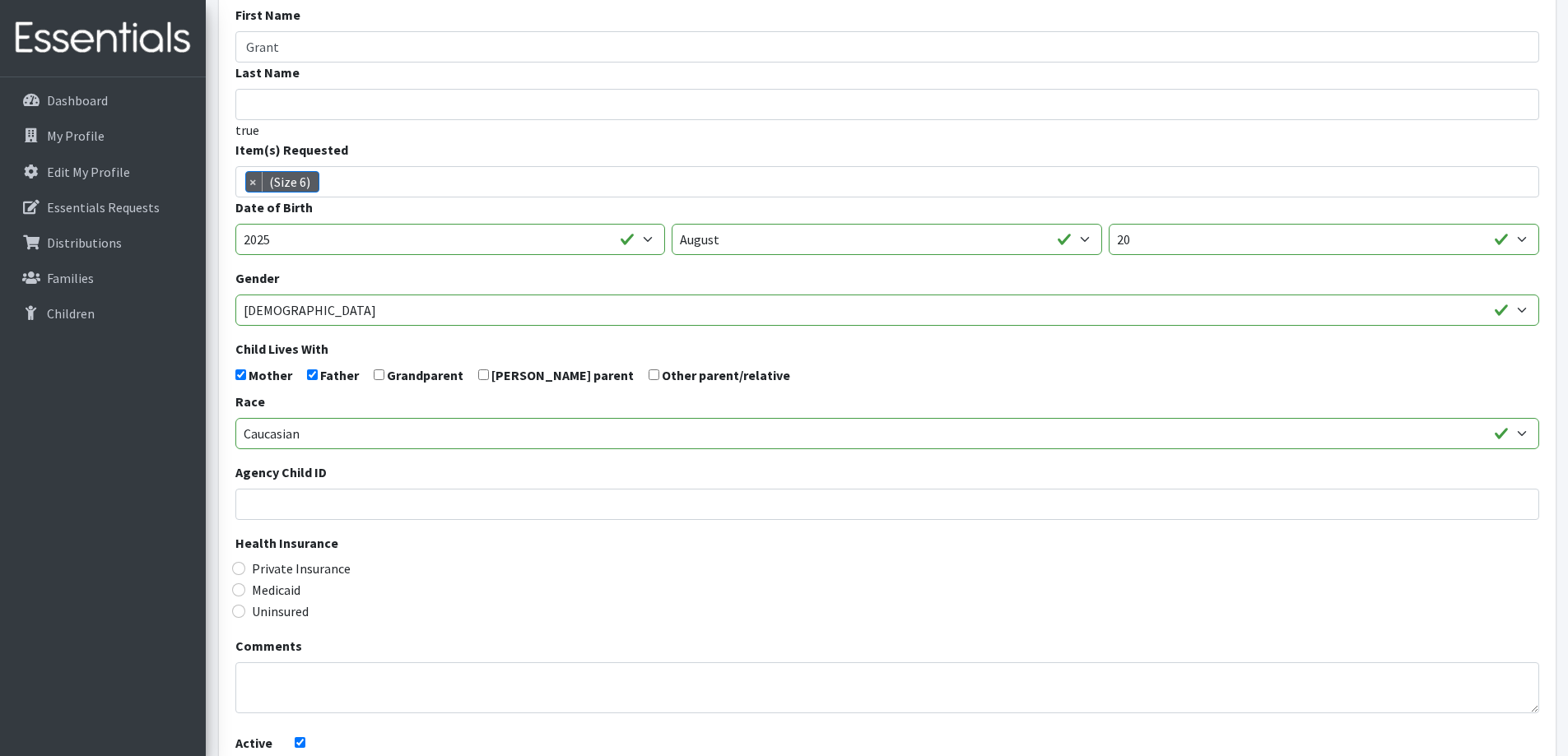
scroll to position [290, 0]
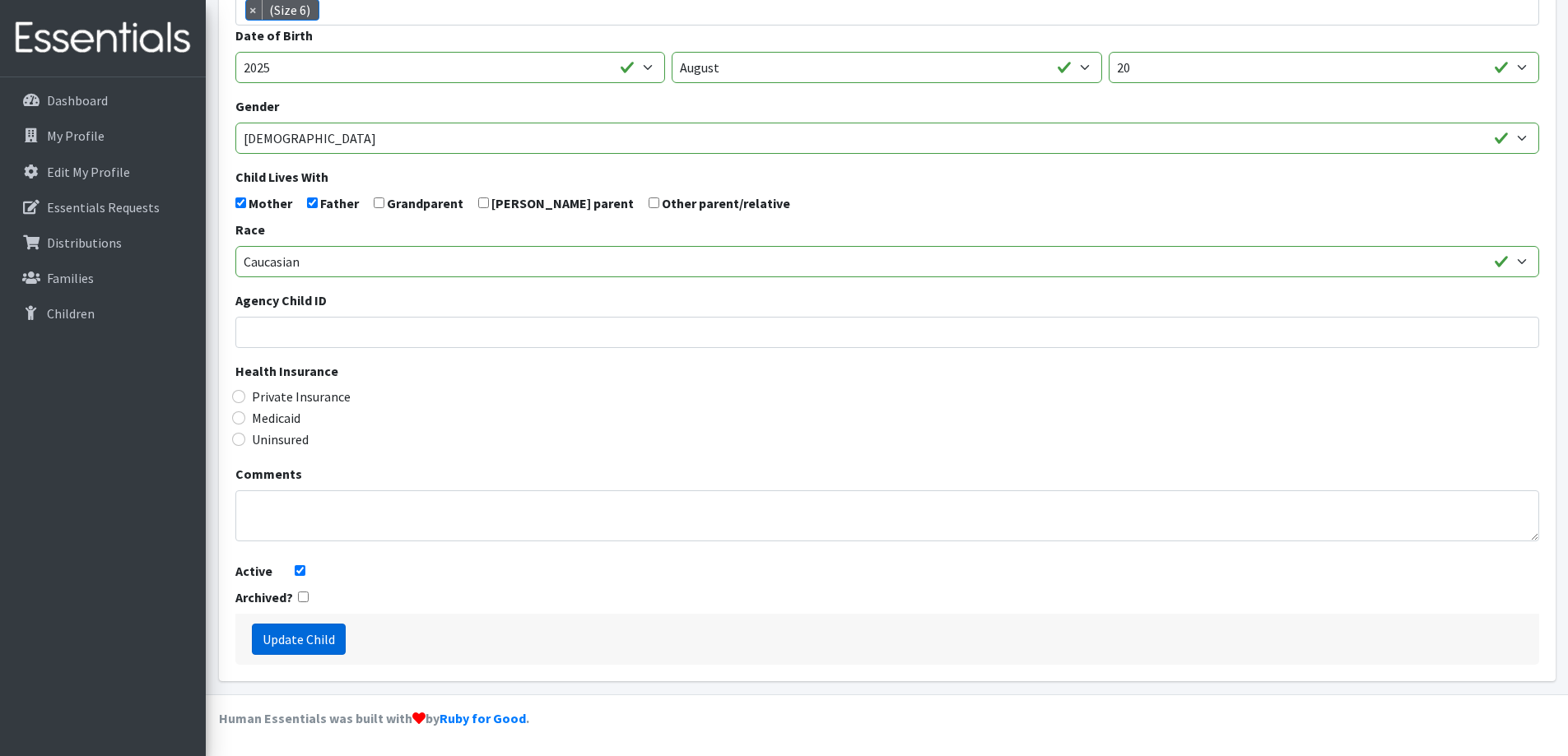
click at [253, 649] on input "Update Child" at bounding box center [299, 638] width 93 height 31
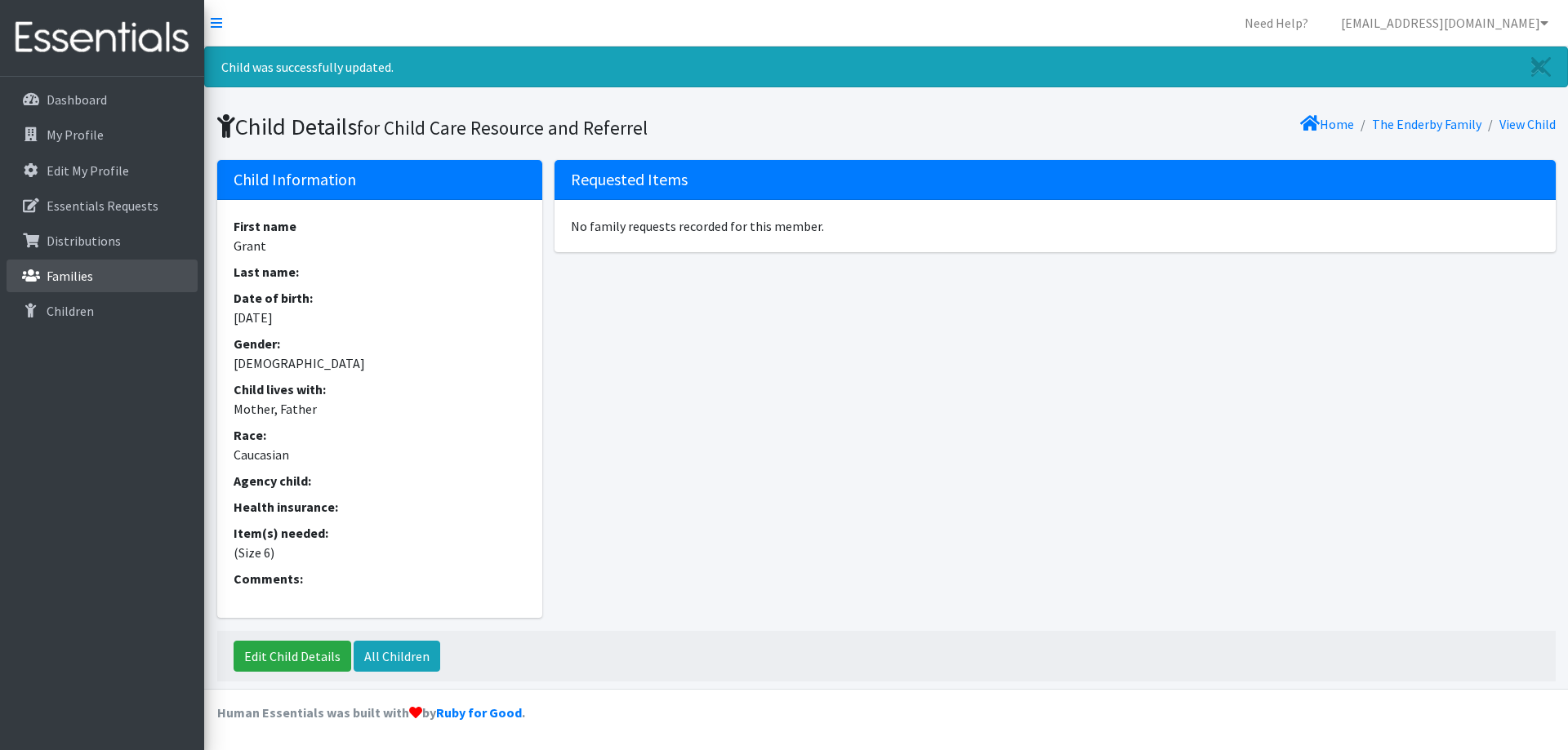
click at [123, 261] on link "Families" at bounding box center [102, 275] width 191 height 32
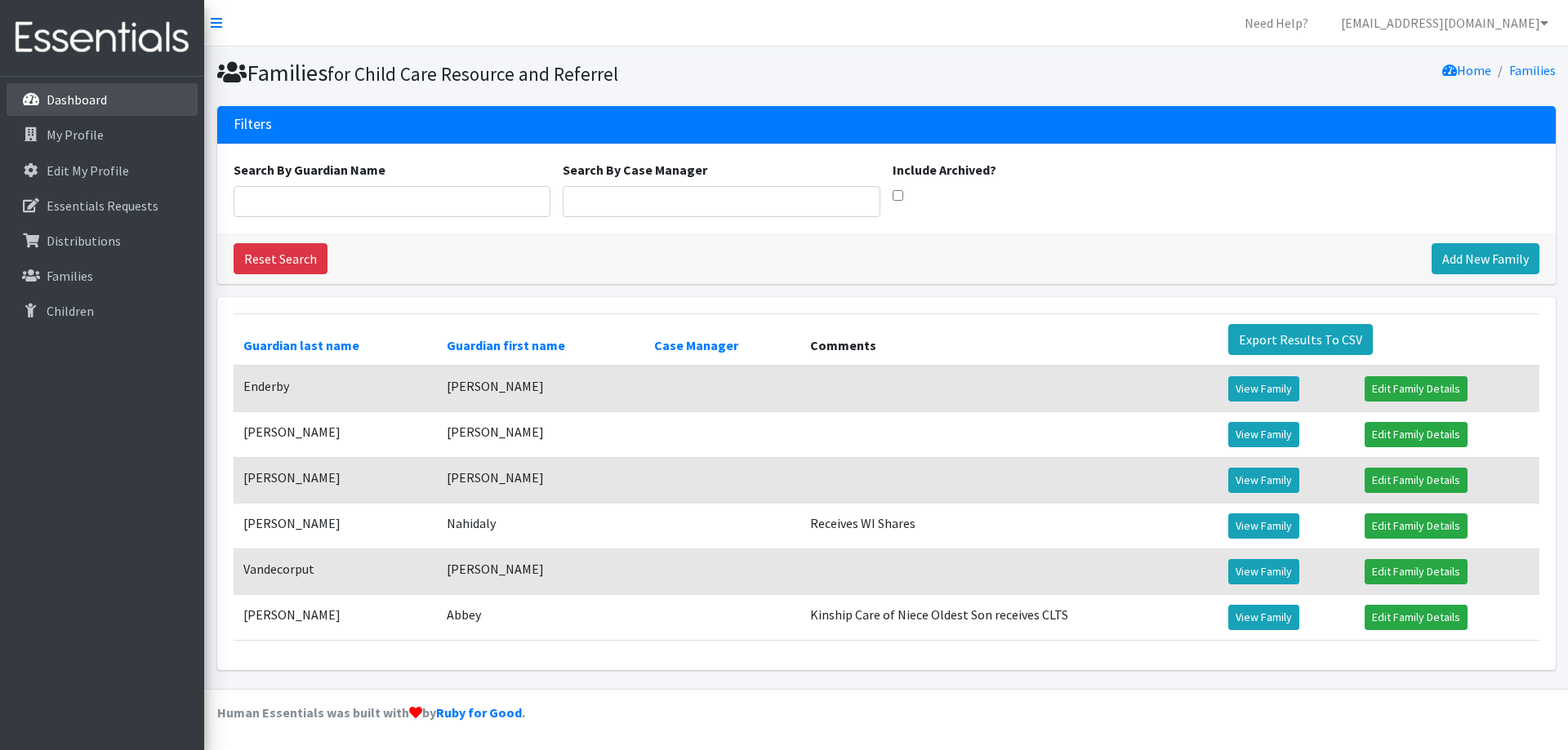
click at [120, 107] on link "Dashboard" at bounding box center [102, 99] width 191 height 32
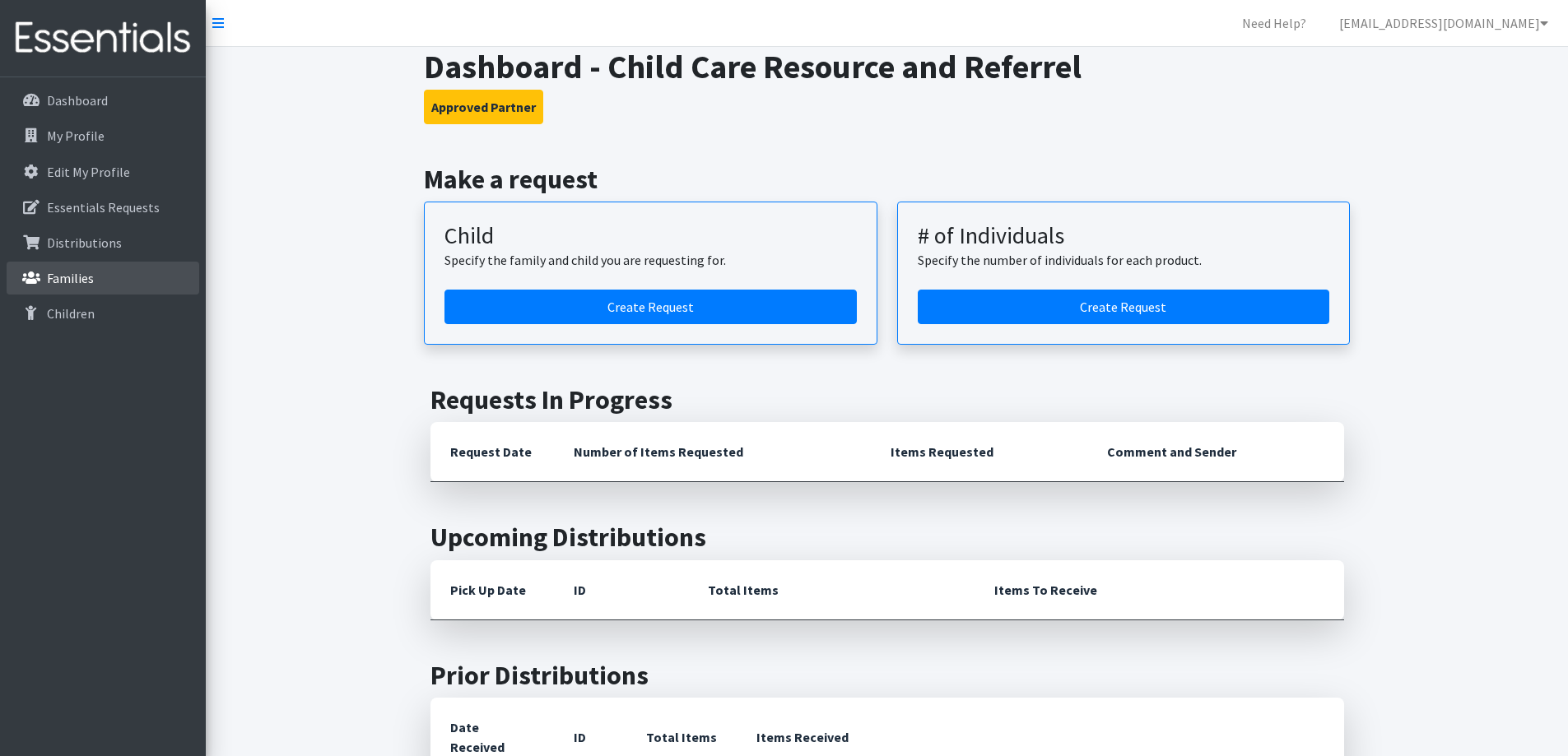
click at [139, 263] on link "Families" at bounding box center [103, 278] width 193 height 33
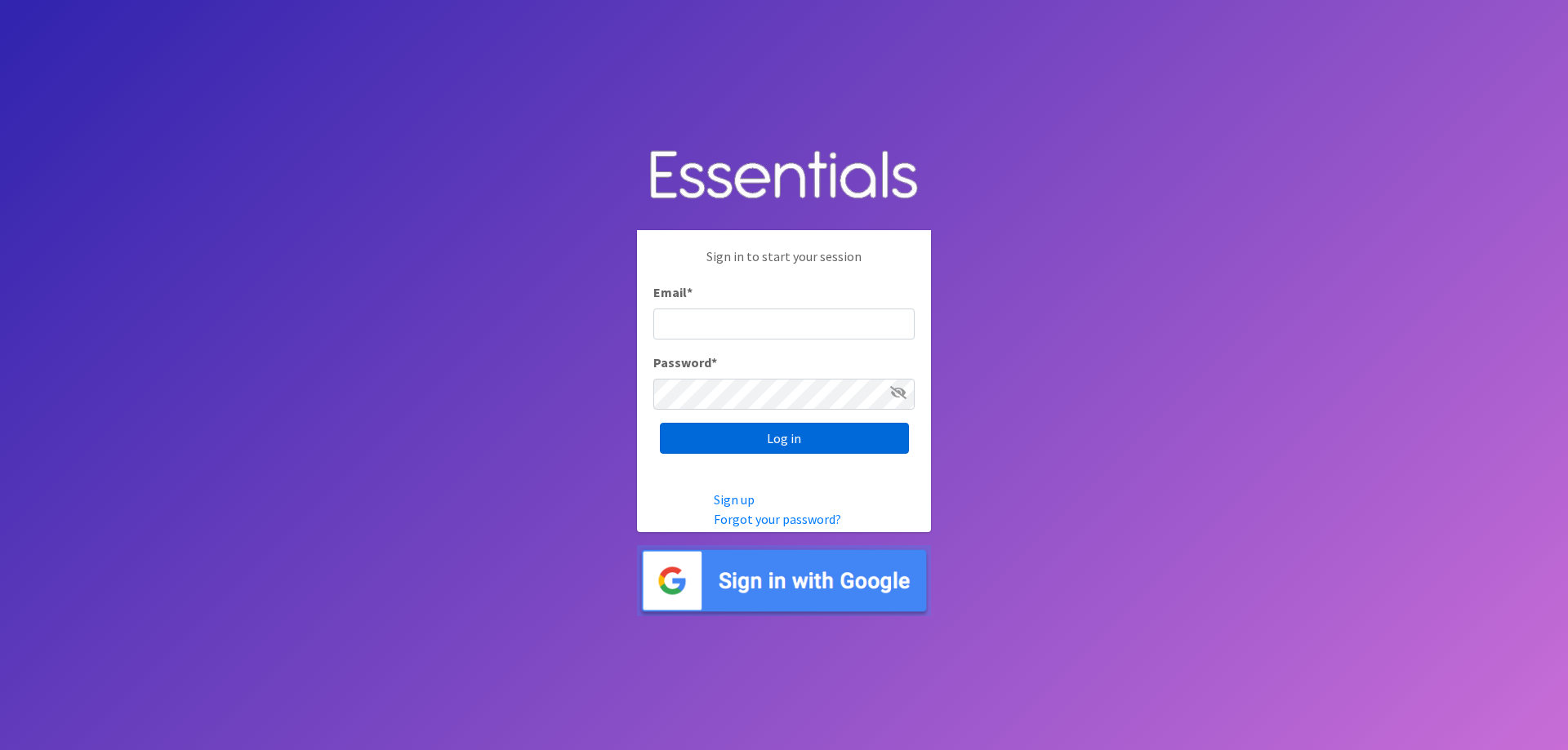
type input "[EMAIL_ADDRESS][DOMAIN_NAME]"
click at [767, 432] on input "Log in" at bounding box center [784, 437] width 249 height 31
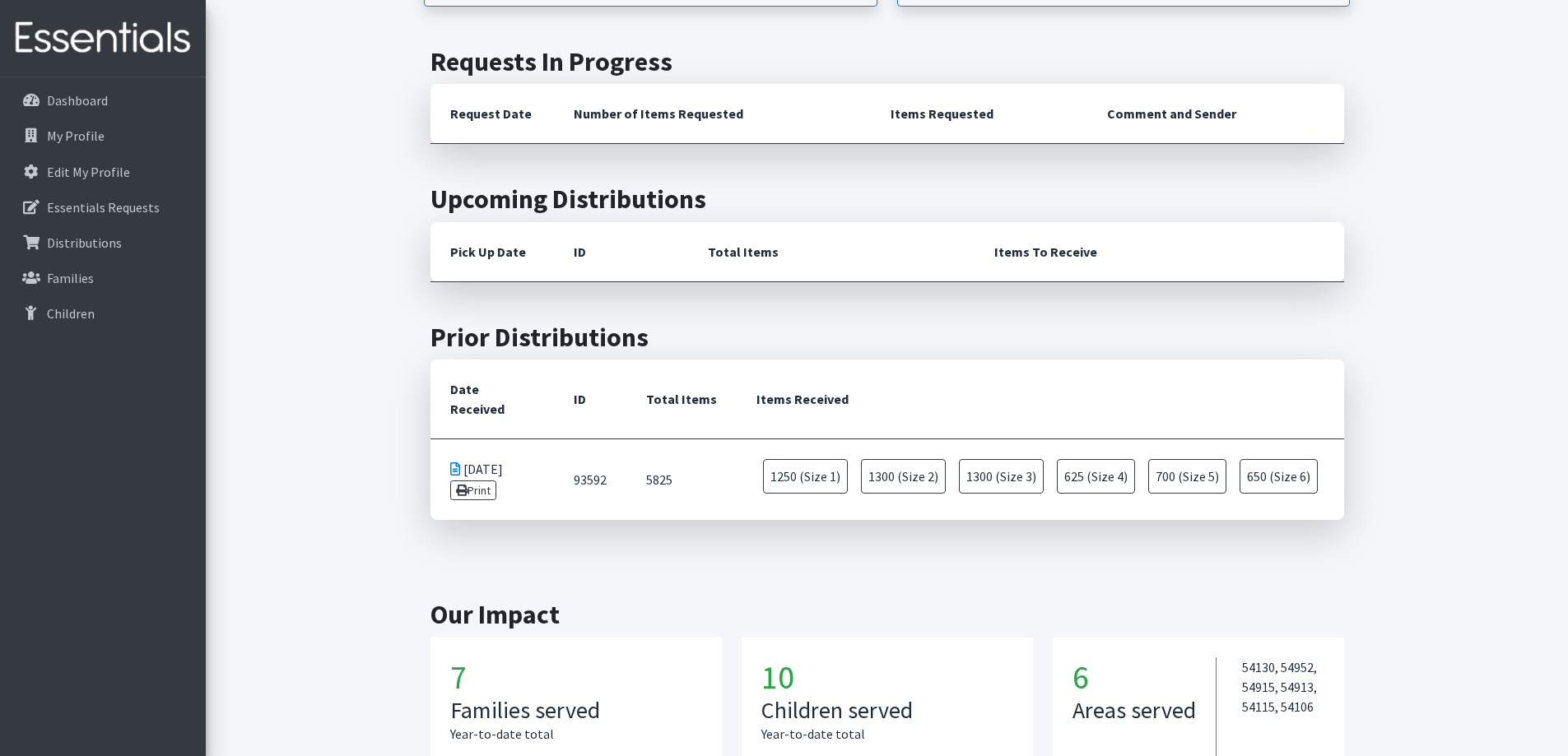
scroll to position [533, 0]
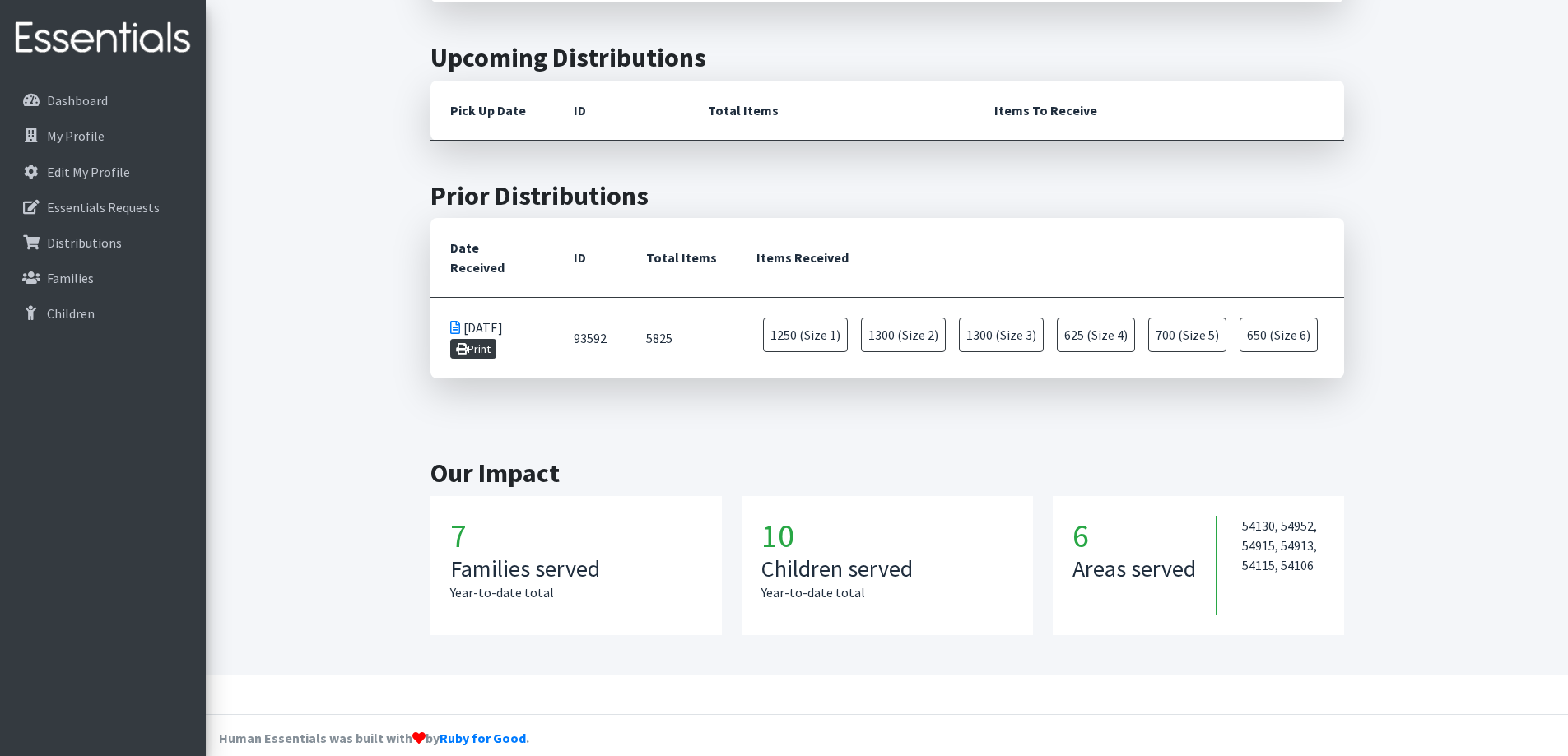
click at [459, 343] on icon at bounding box center [462, 348] width 12 height 12
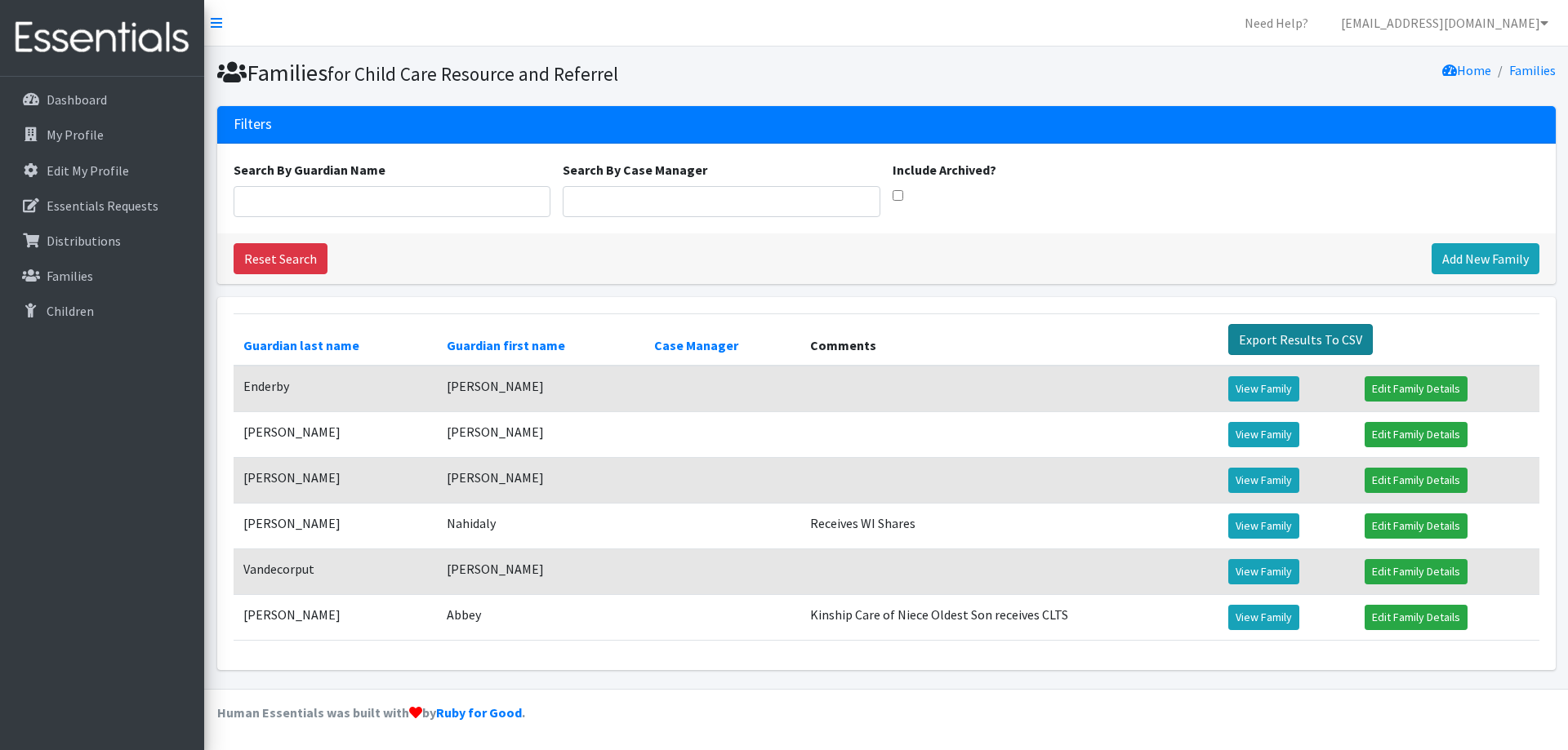
click at [1259, 333] on link "Export Results To CSV" at bounding box center [1300, 339] width 145 height 31
click at [1258, 385] on link "View Family" at bounding box center [1264, 389] width 71 height 26
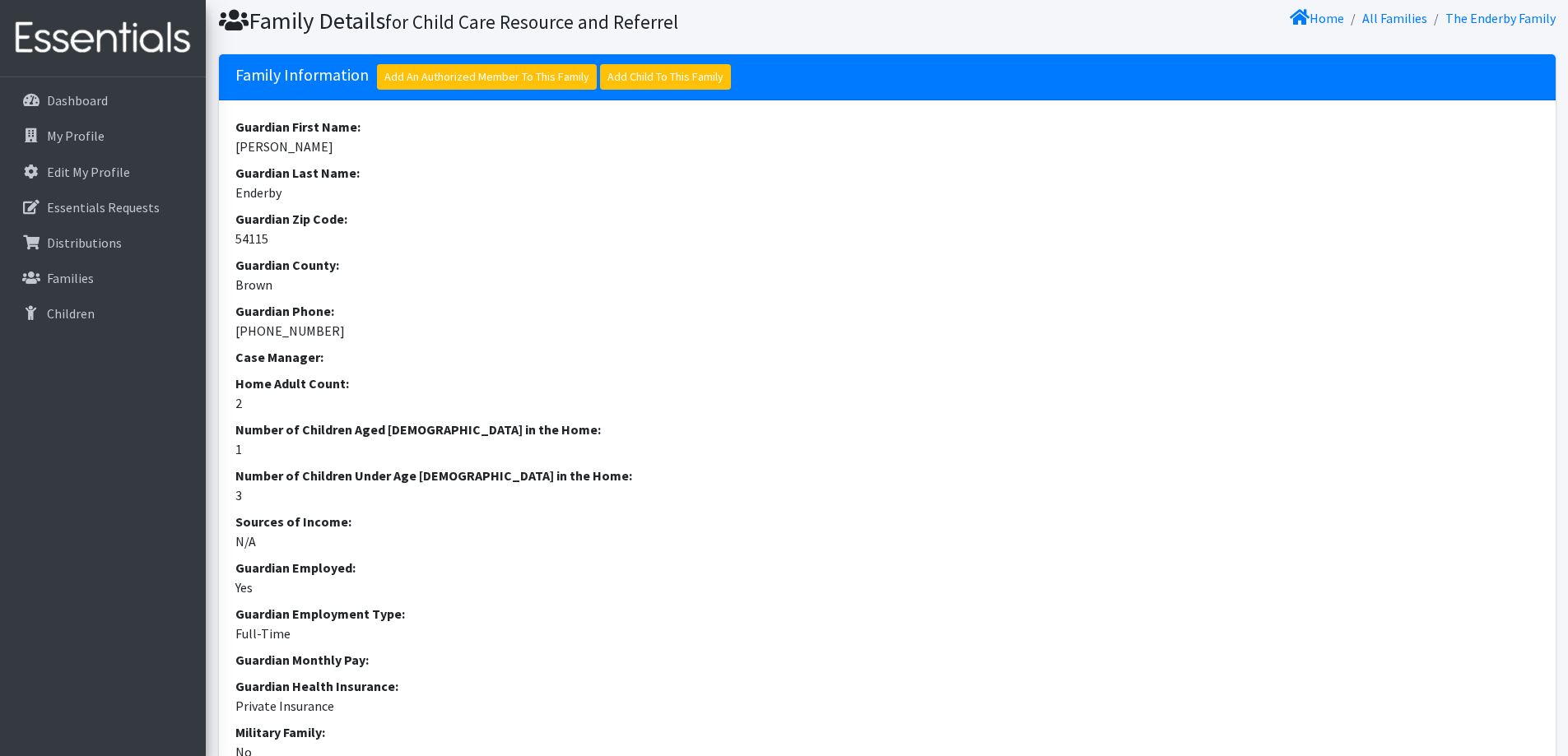
scroll to position [83, 0]
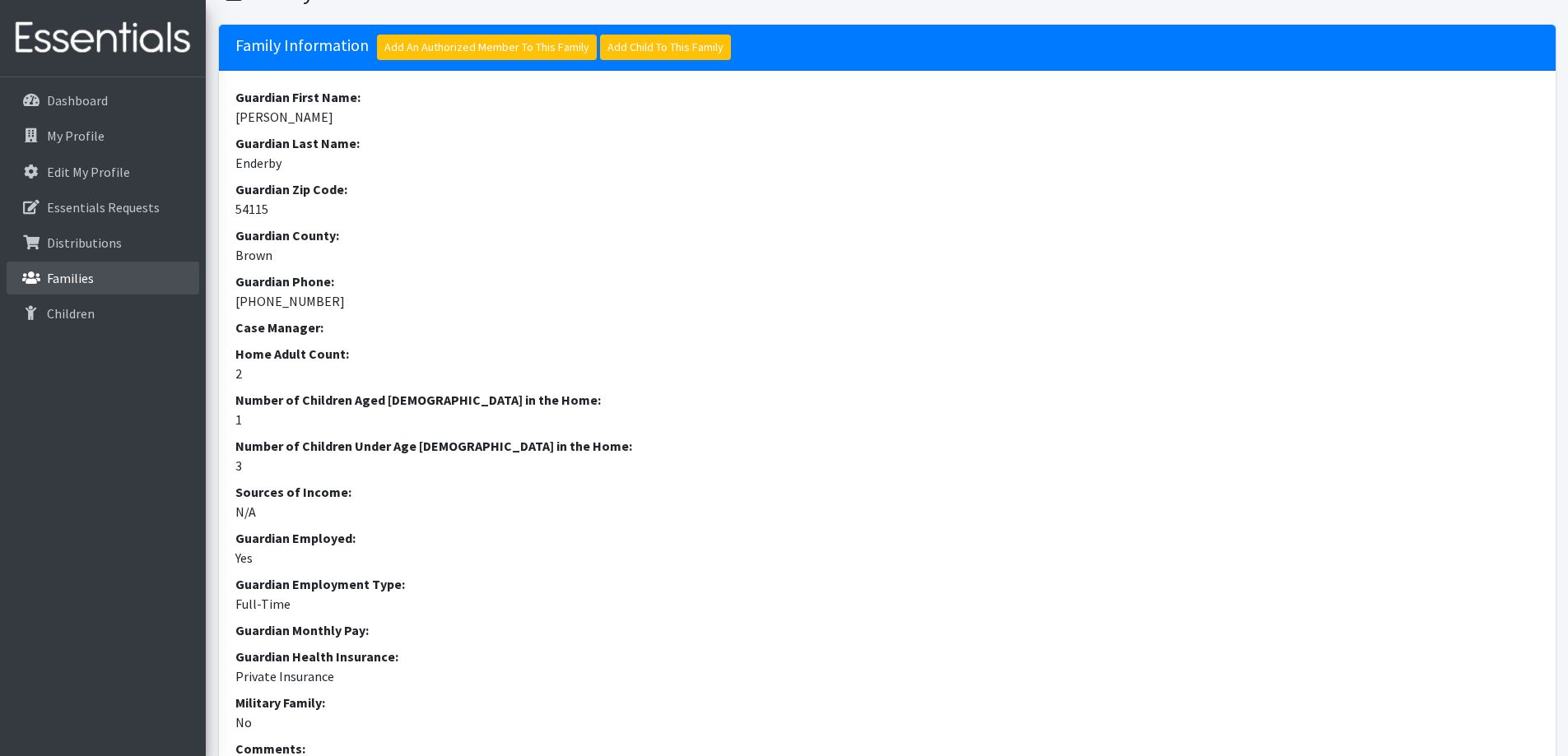
click at [108, 274] on link "Families" at bounding box center [103, 278] width 193 height 33
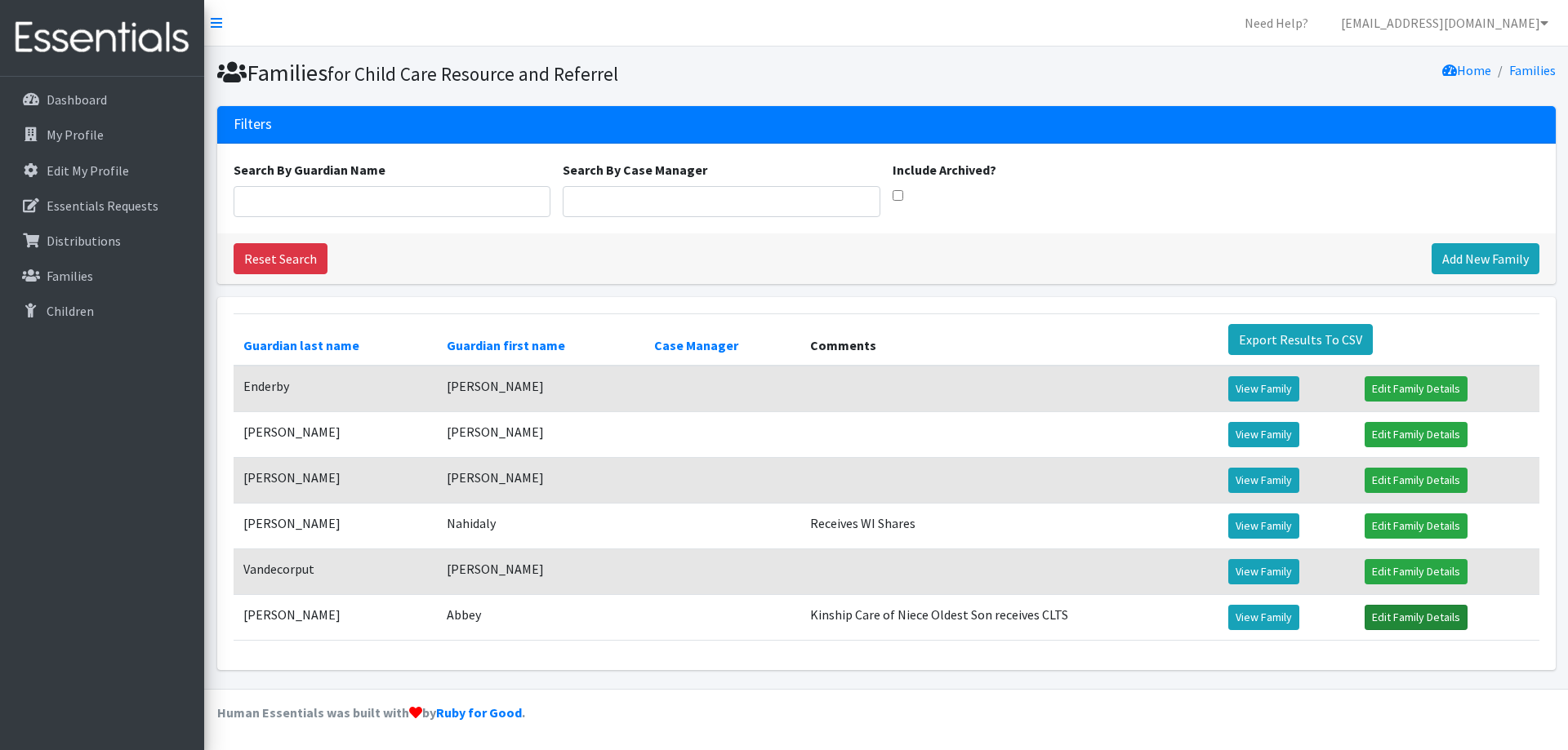
click at [1379, 619] on link "Edit Family Details" at bounding box center [1416, 617] width 103 height 26
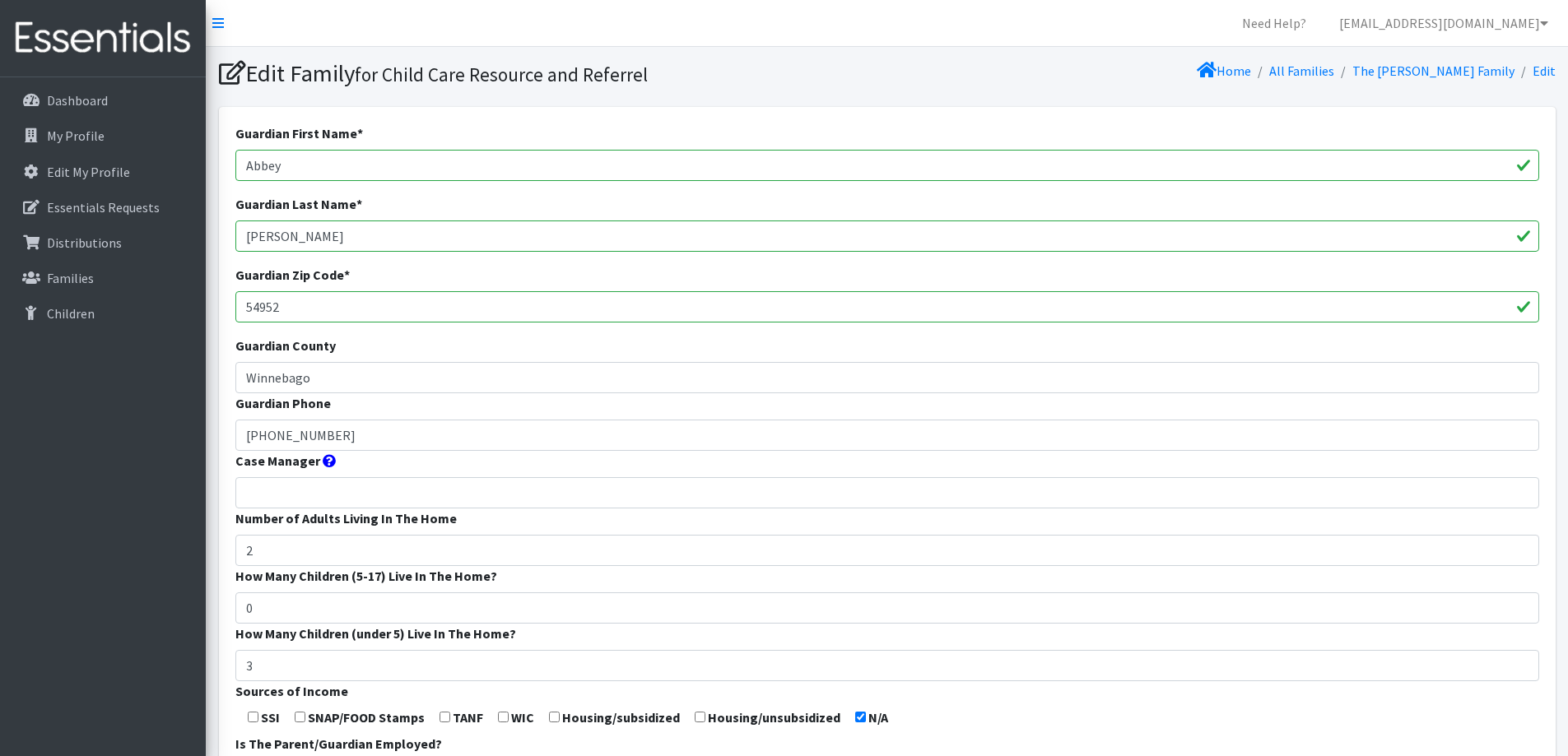
scroll to position [485, 0]
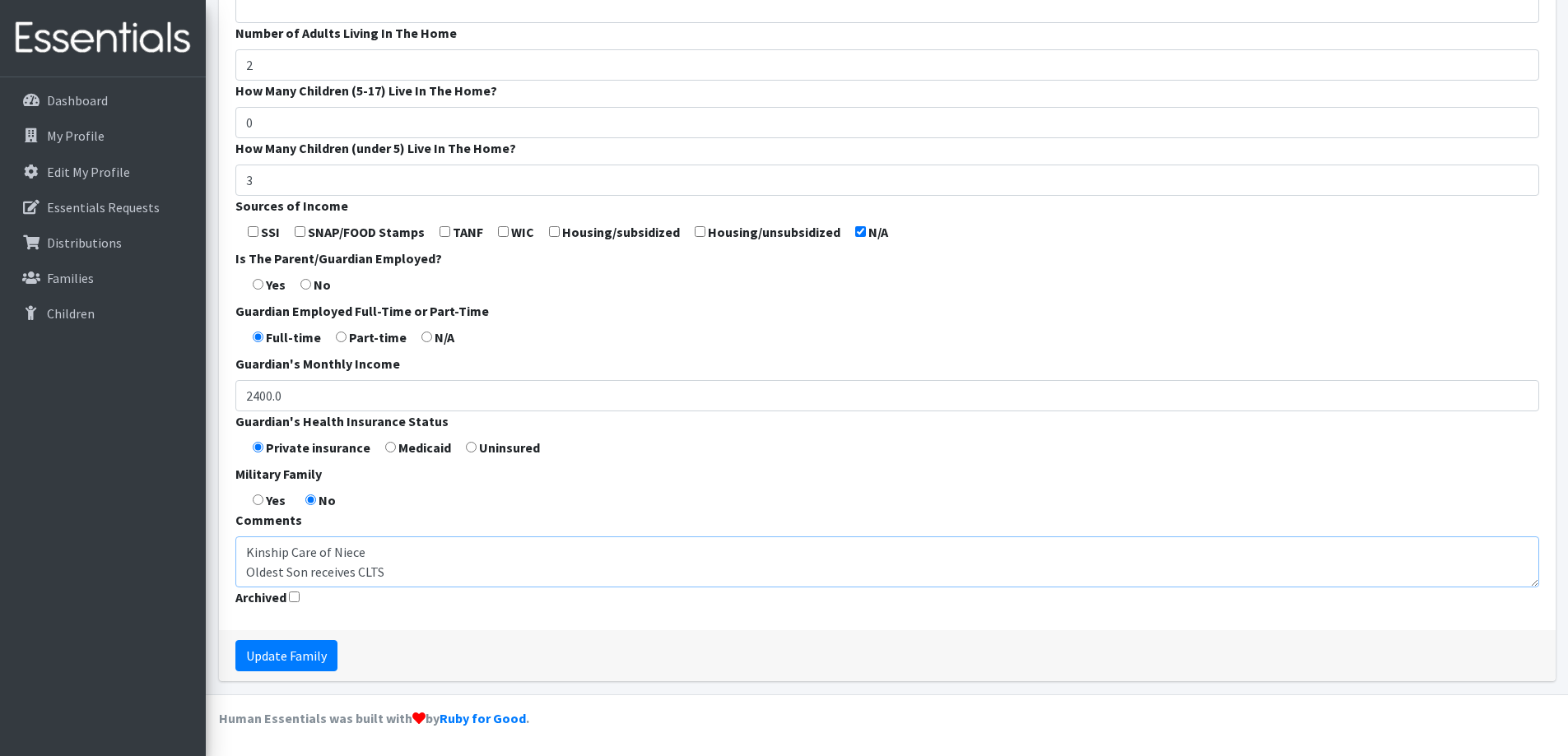
click at [444, 566] on textarea "Kinship Care of Niece Oldest Son receives CLTS" at bounding box center [887, 561] width 1304 height 51
type textarea "Kinship Care of Niece Oldest Son receives CLTS Unregulated Child Care"
click at [318, 653] on input "Update Family" at bounding box center [286, 655] width 102 height 31
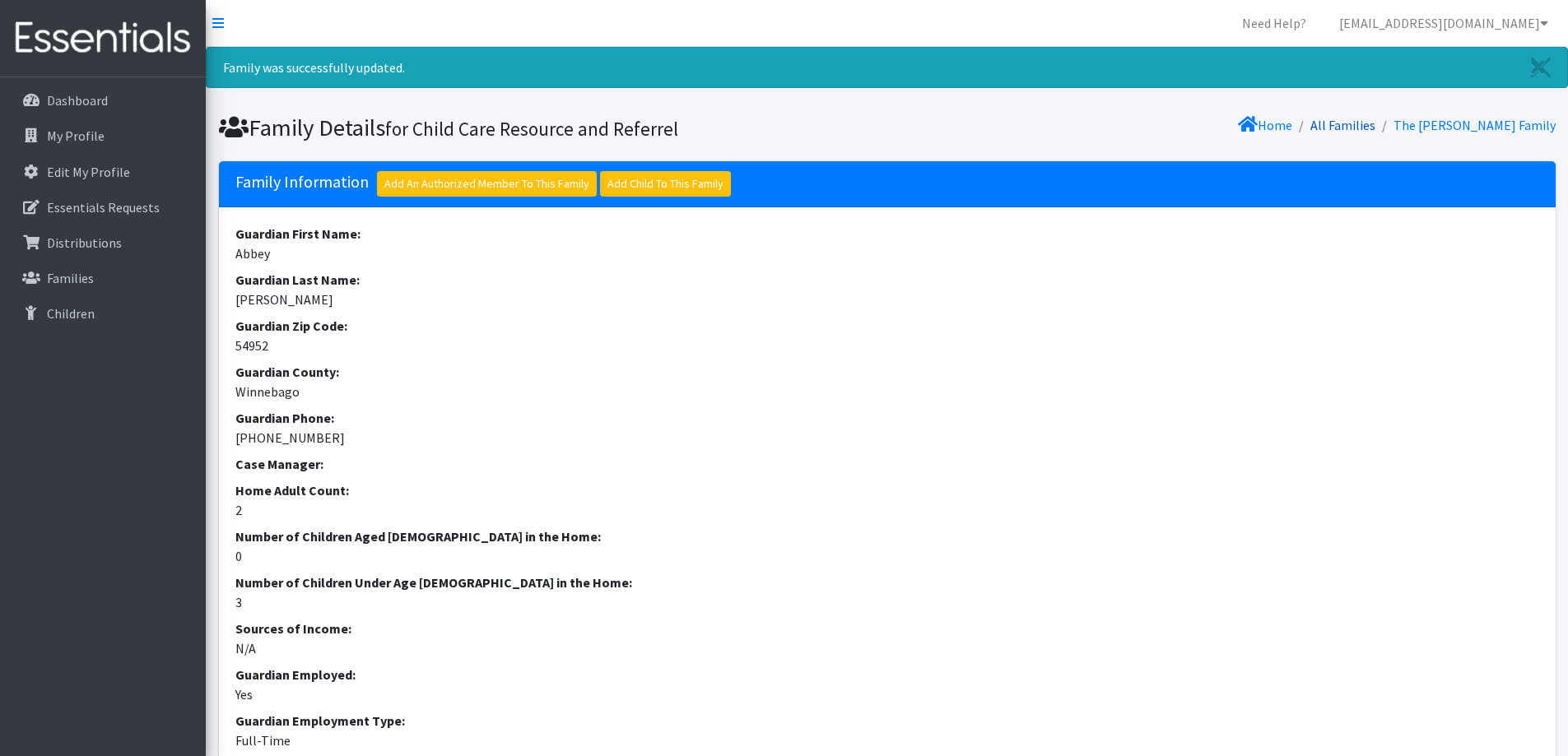
click at [1375, 120] on link "All Families" at bounding box center [1343, 125] width 65 height 17
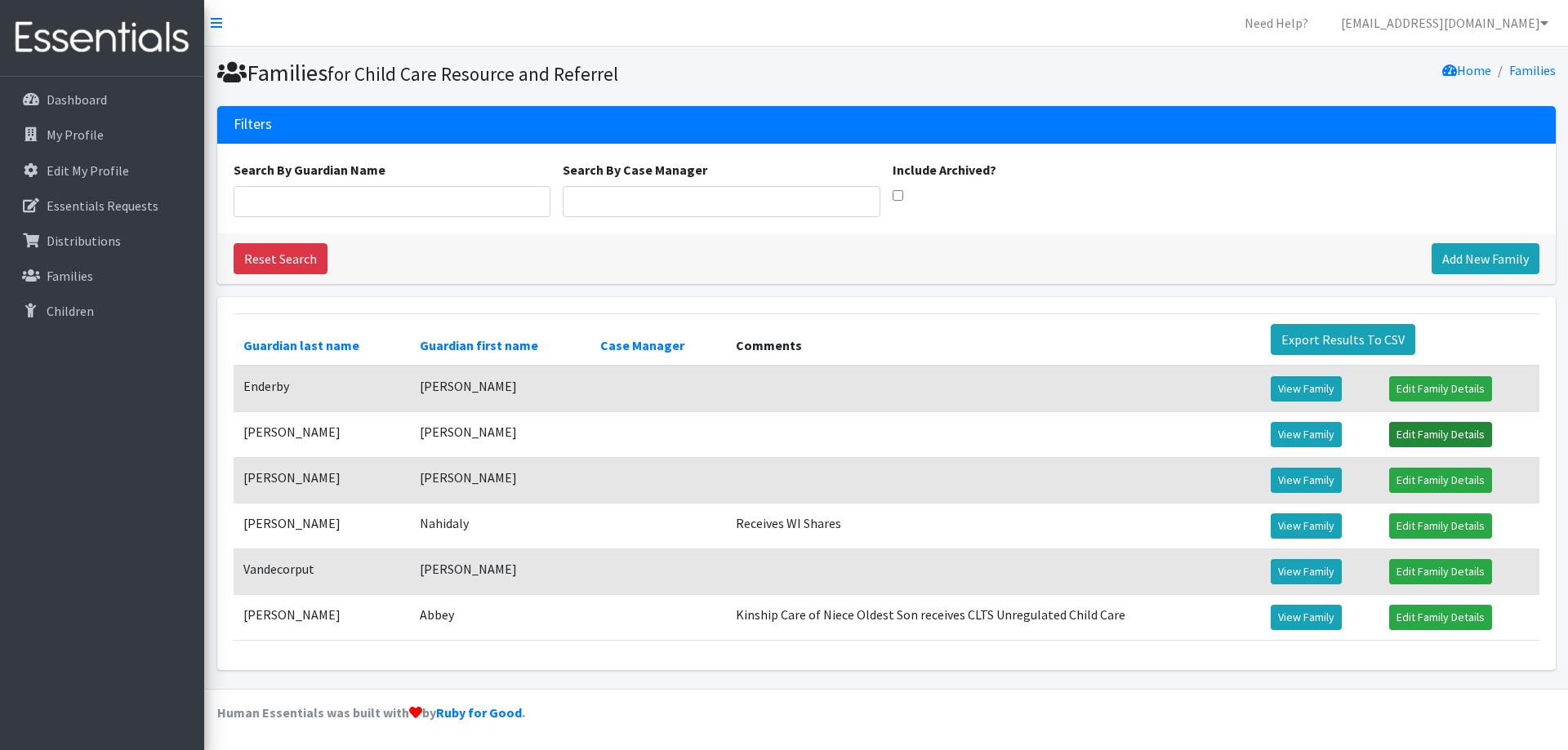
click at [1467, 425] on link "Edit Family Details" at bounding box center [1440, 434] width 103 height 26
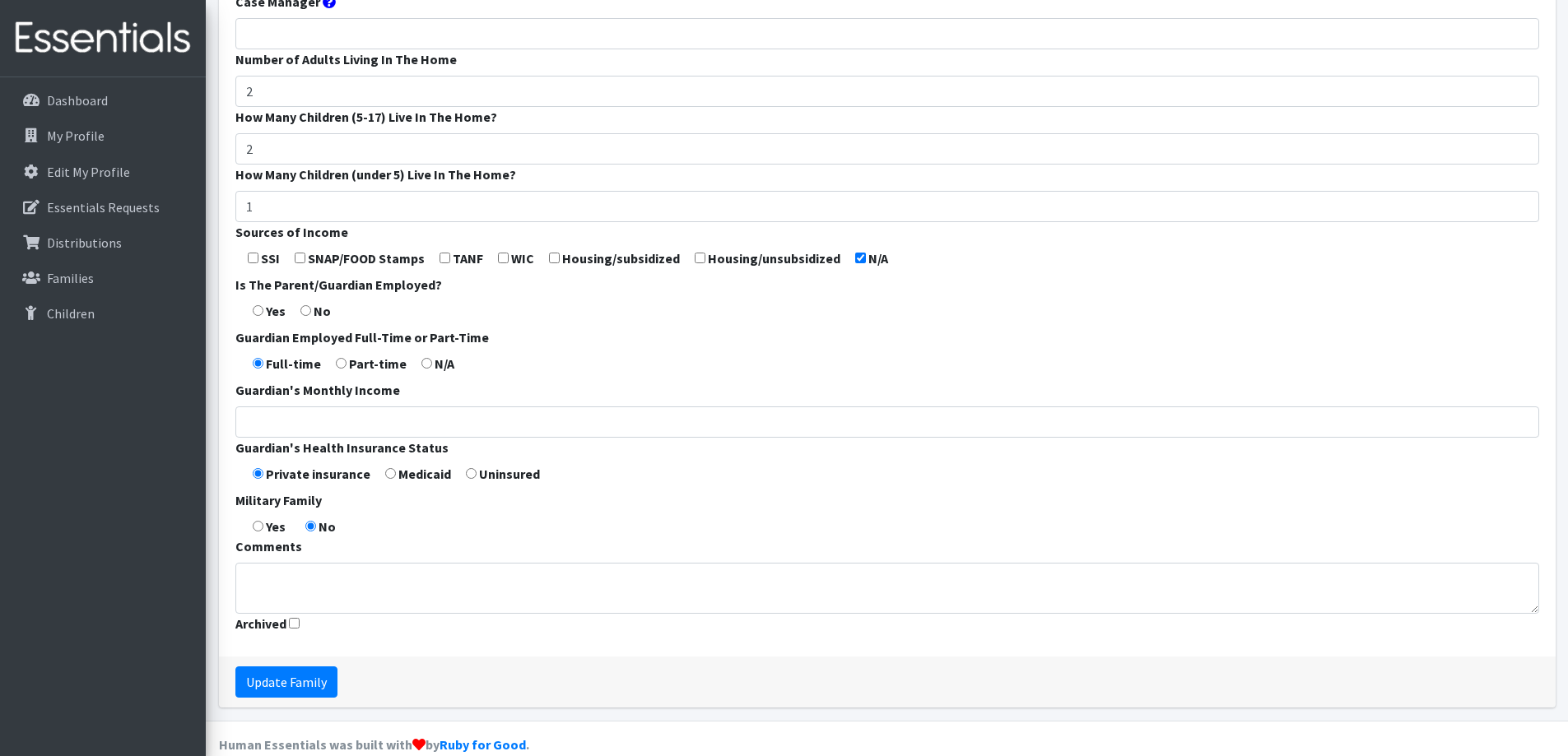
scroll to position [485, 0]
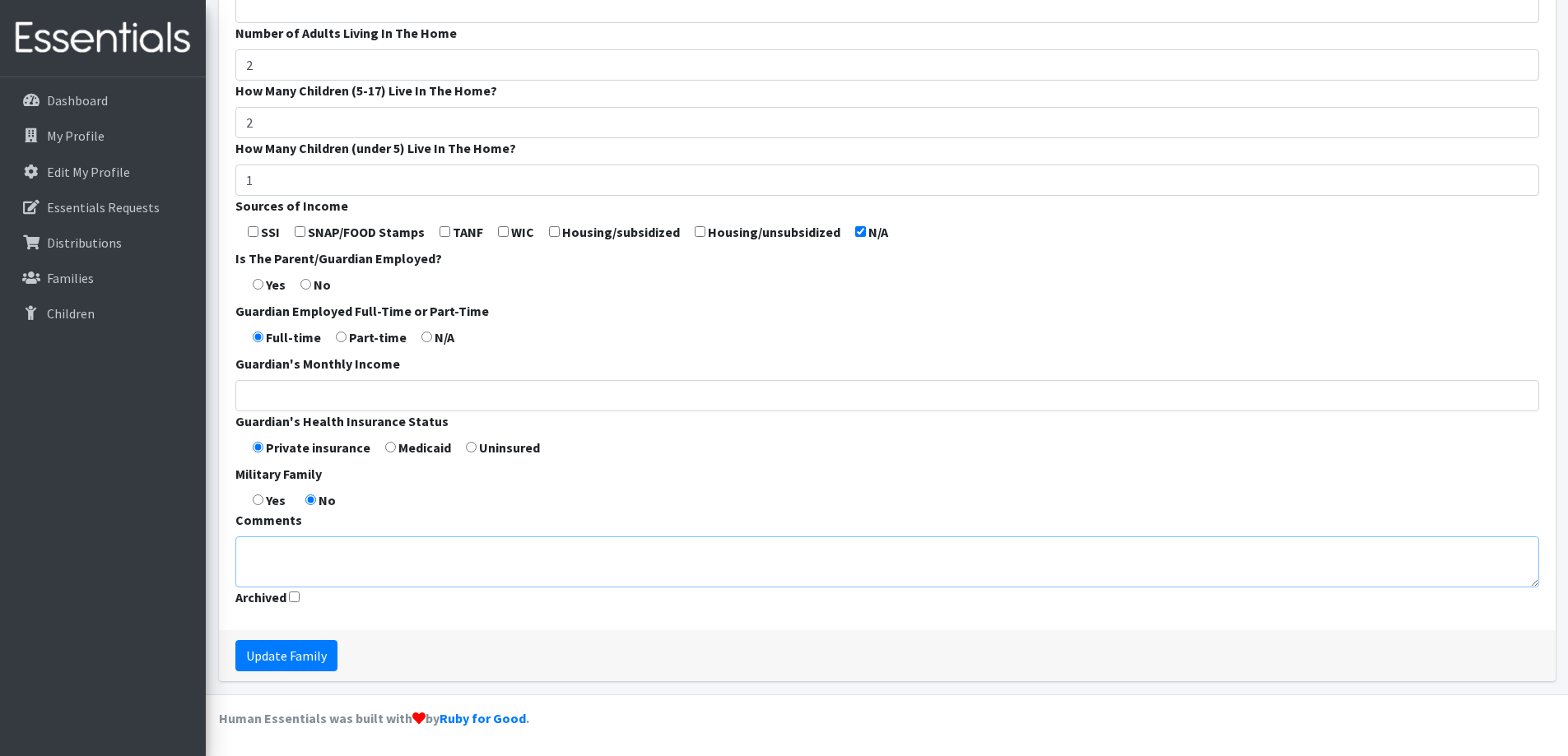
click at [535, 560] on textarea "Comments" at bounding box center [887, 561] width 1304 height 51
type textarea "Regulated Child Care"
click at [306, 668] on input "Update Family" at bounding box center [286, 655] width 102 height 31
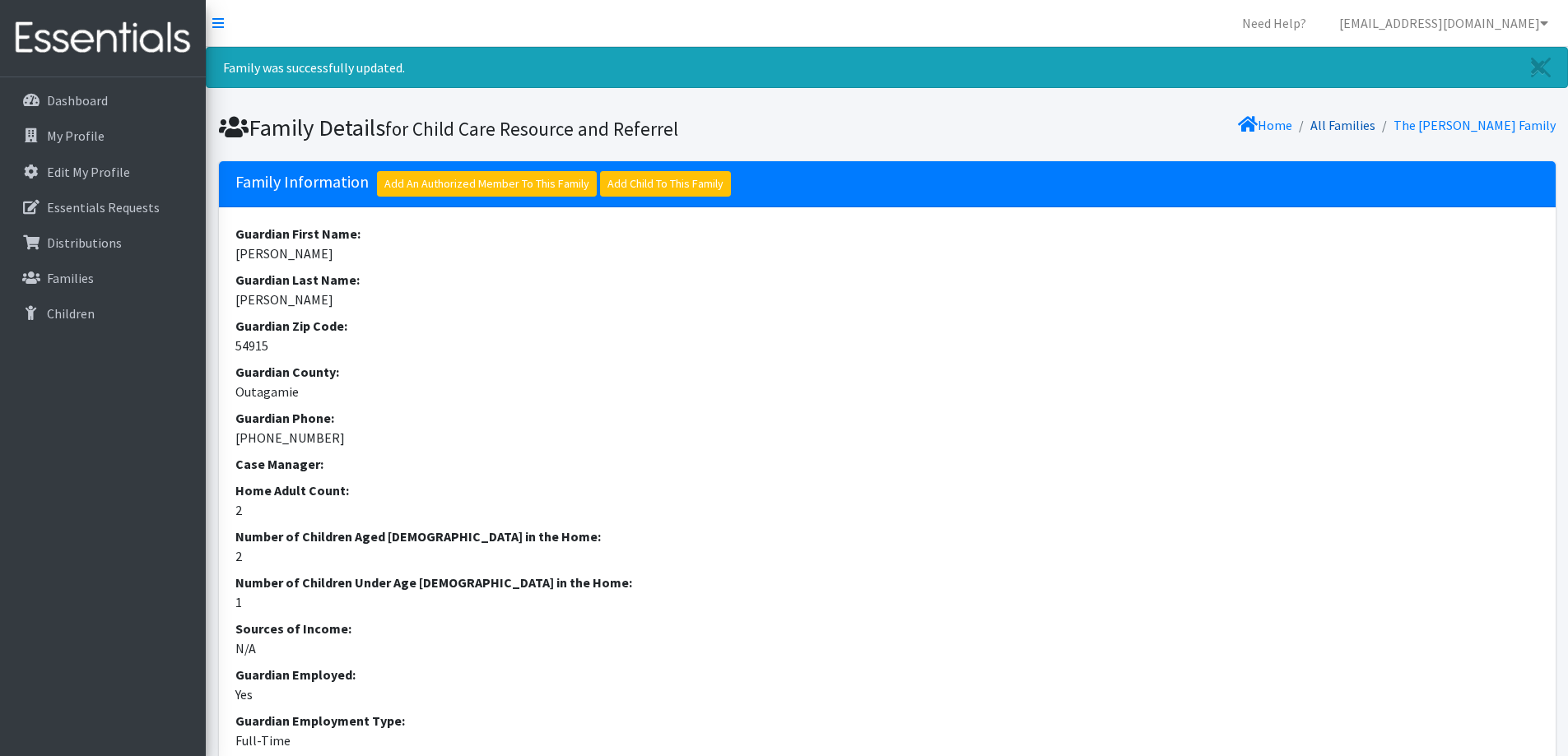
click at [1375, 123] on link "All Families" at bounding box center [1343, 125] width 65 height 17
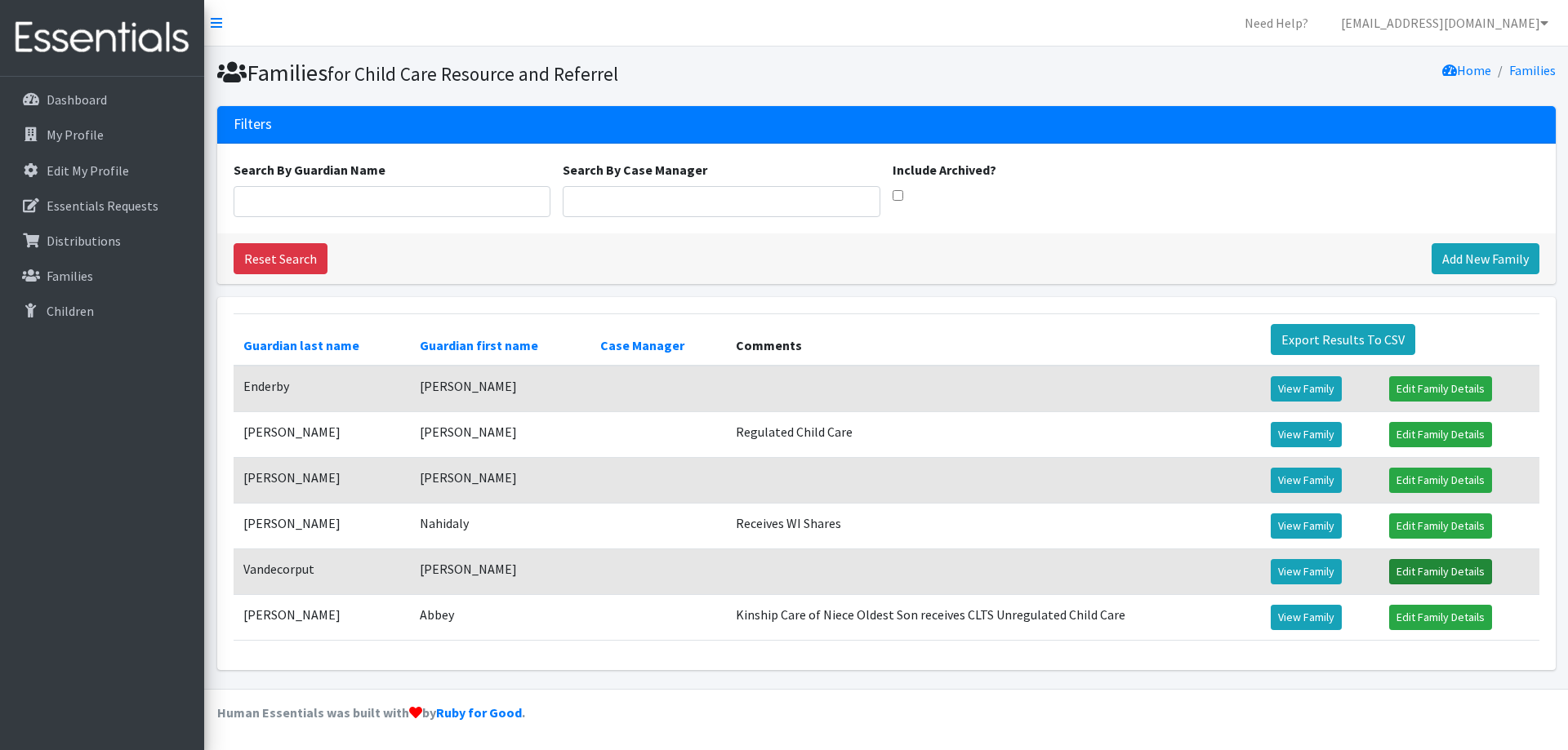
click at [1432, 577] on link "Edit Family Details" at bounding box center [1440, 571] width 103 height 26
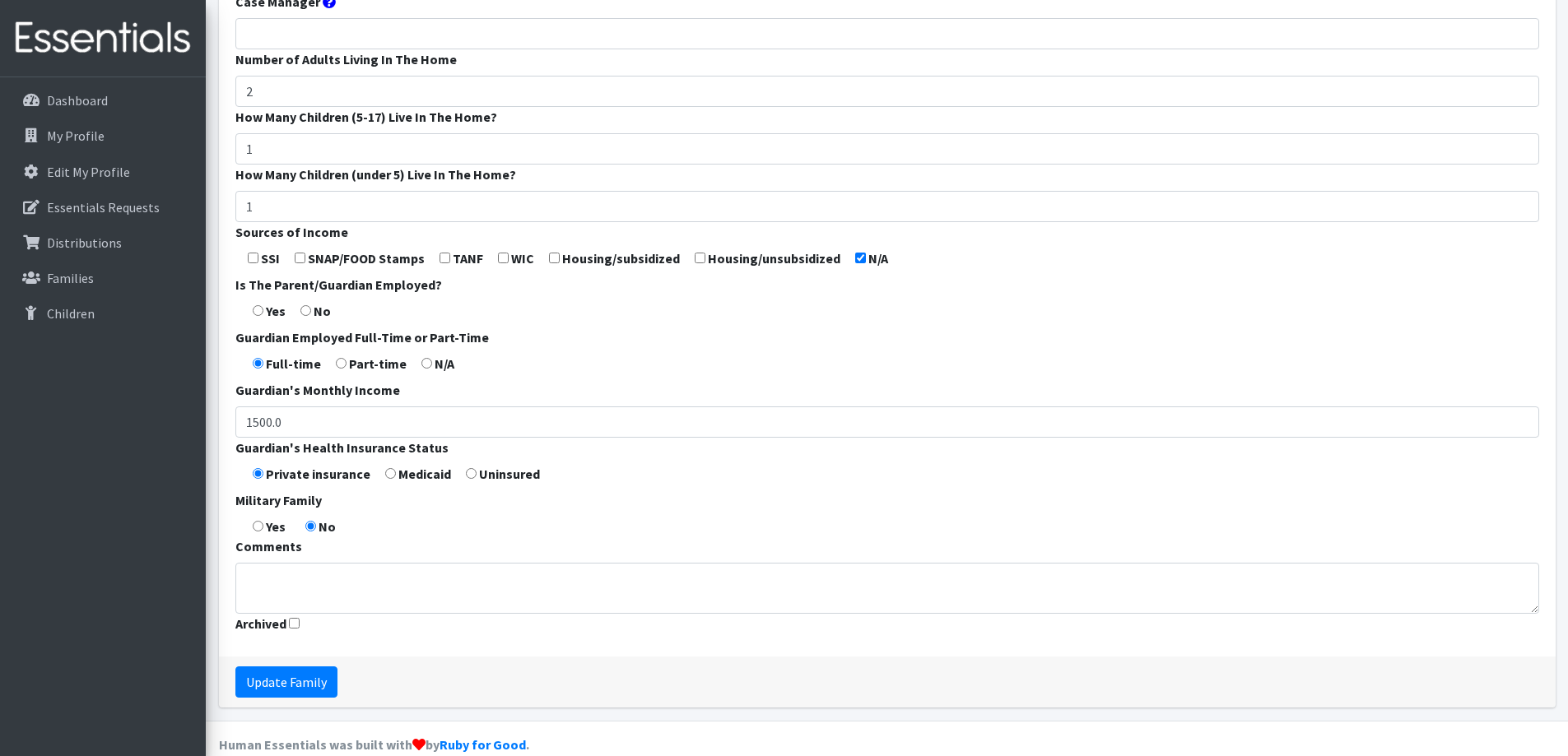
scroll to position [485, 0]
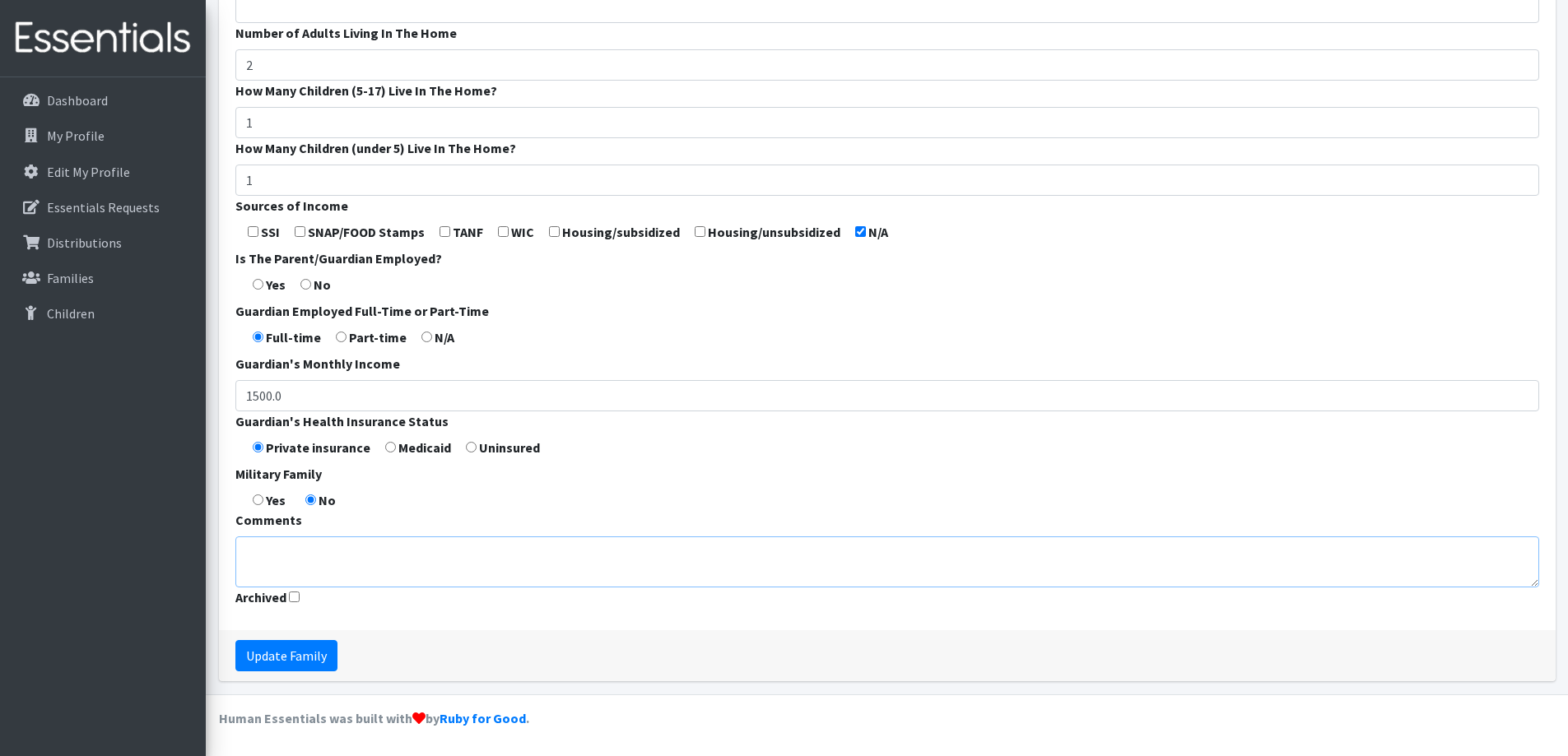
click at [366, 551] on textarea "Comments" at bounding box center [887, 561] width 1304 height 51
type textarea "Unregulated Child Care"
click at [310, 654] on input "Update Family" at bounding box center [286, 655] width 102 height 31
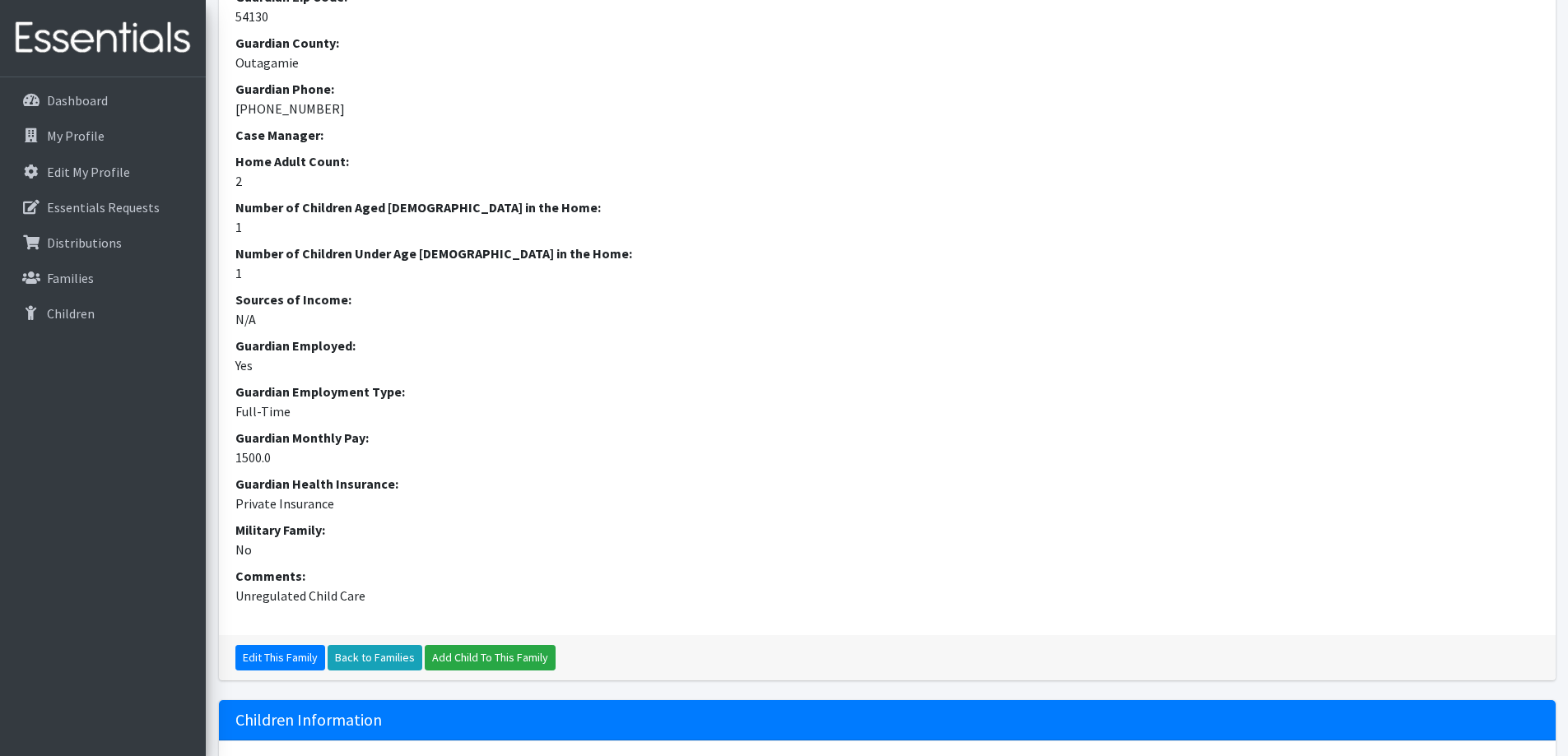
scroll to position [657, 0]
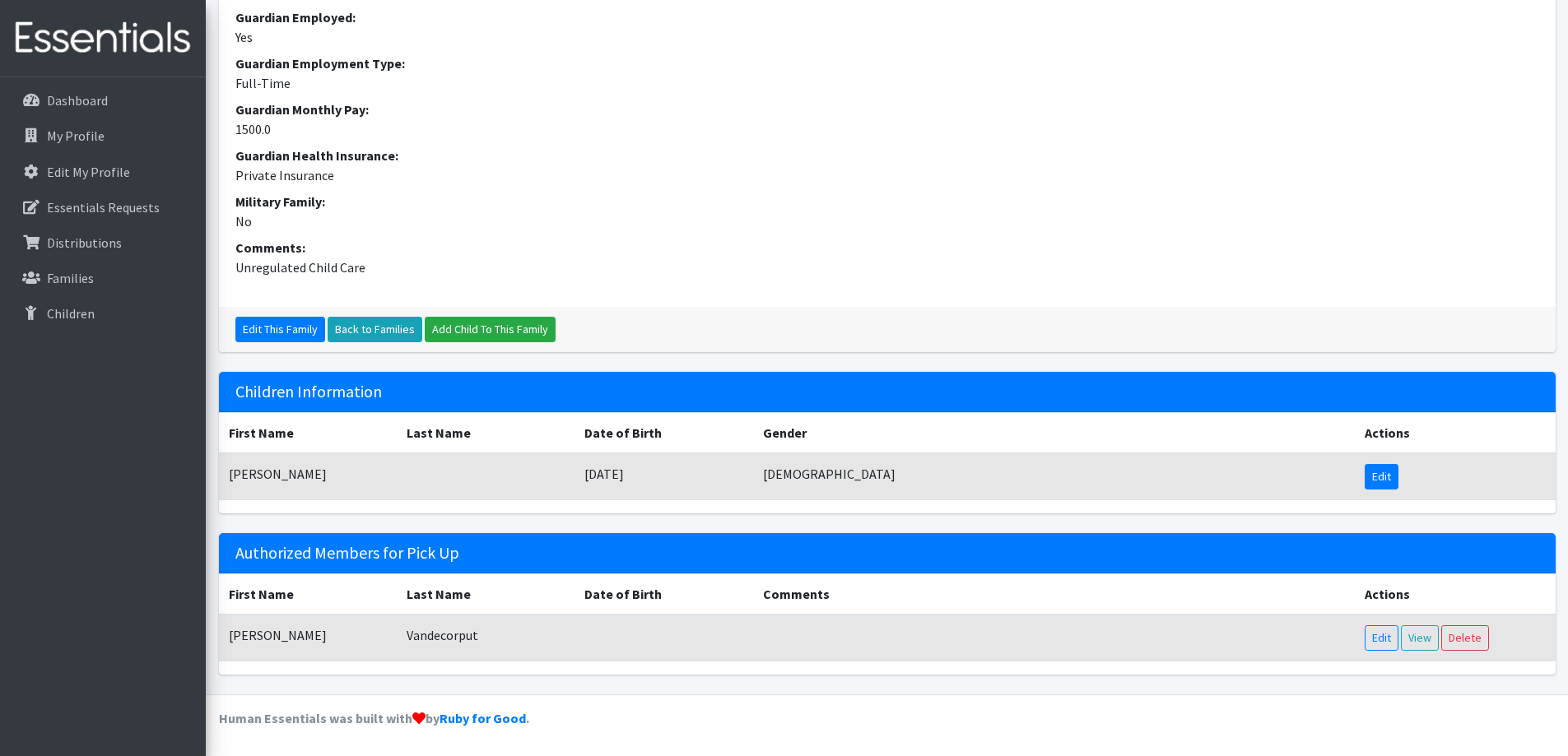
click at [1387, 478] on link "Edit" at bounding box center [1381, 477] width 33 height 26
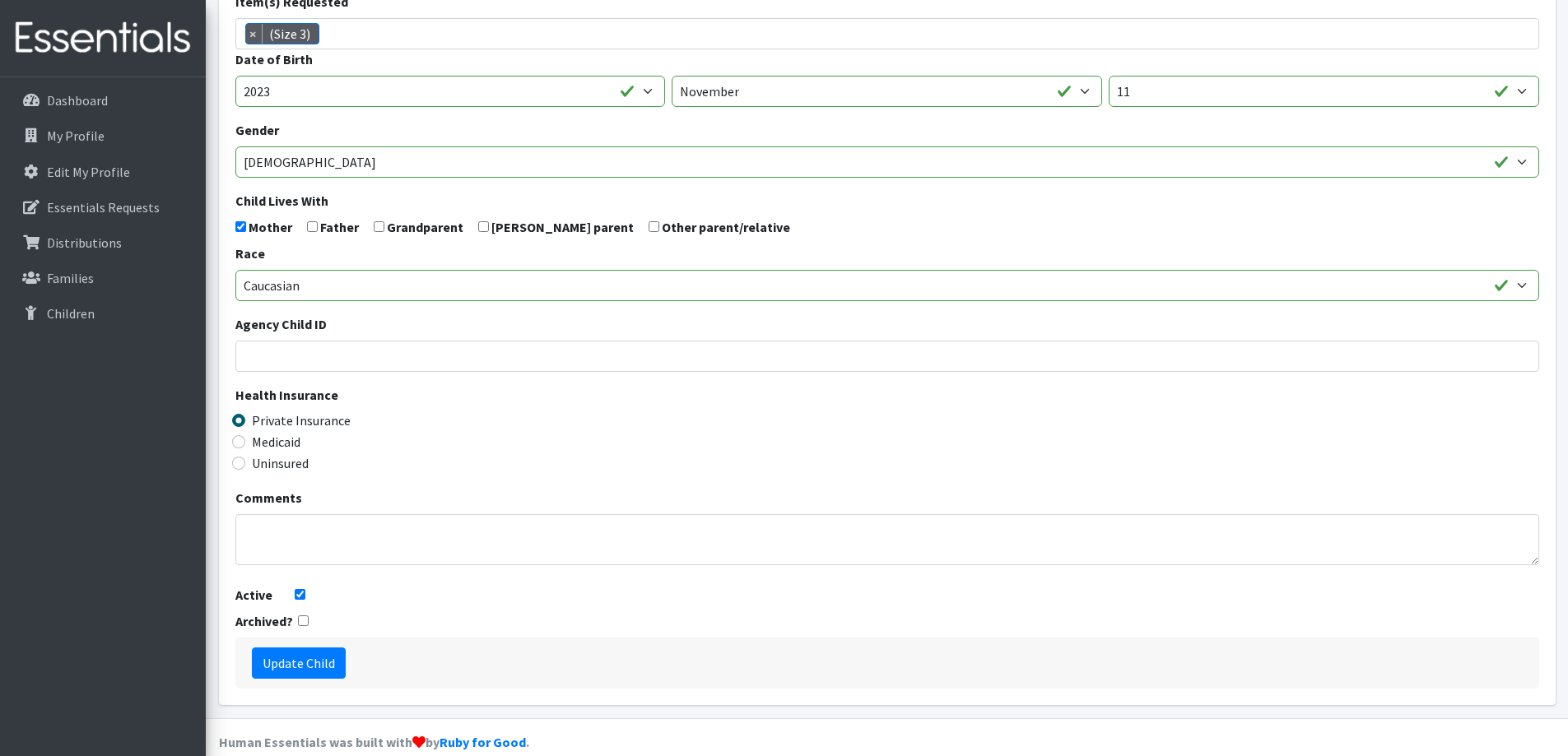
scroll to position [290, 0]
